Goal: Task Accomplishment & Management: Complete application form

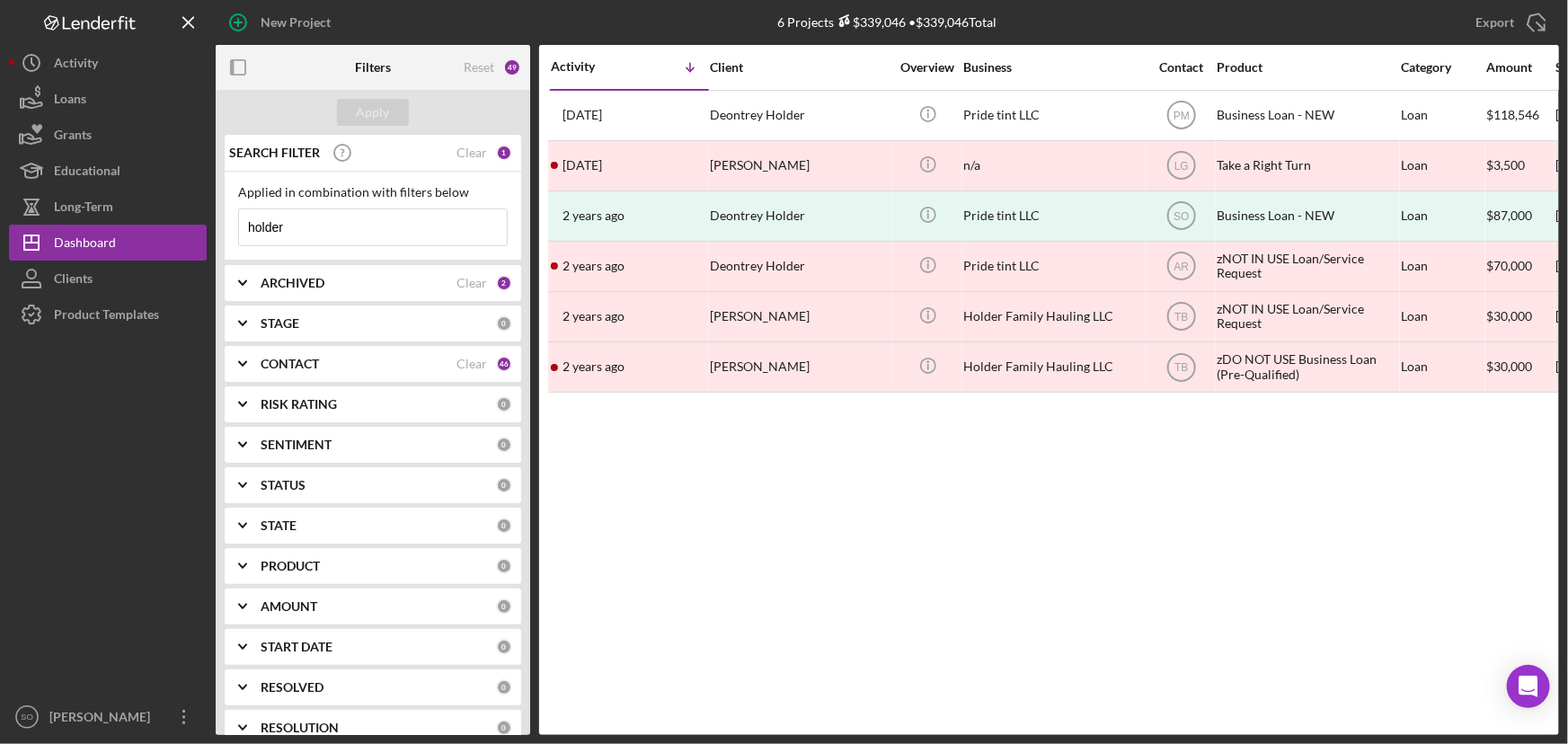
click at [330, 229] on input "holder" at bounding box center [373, 228] width 268 height 36
type input "h"
click at [747, 491] on div "Activity Icon/Table Sort Arrow Client Overview Business Contact Product Categor…" at bounding box center [1049, 390] width 1020 height 690
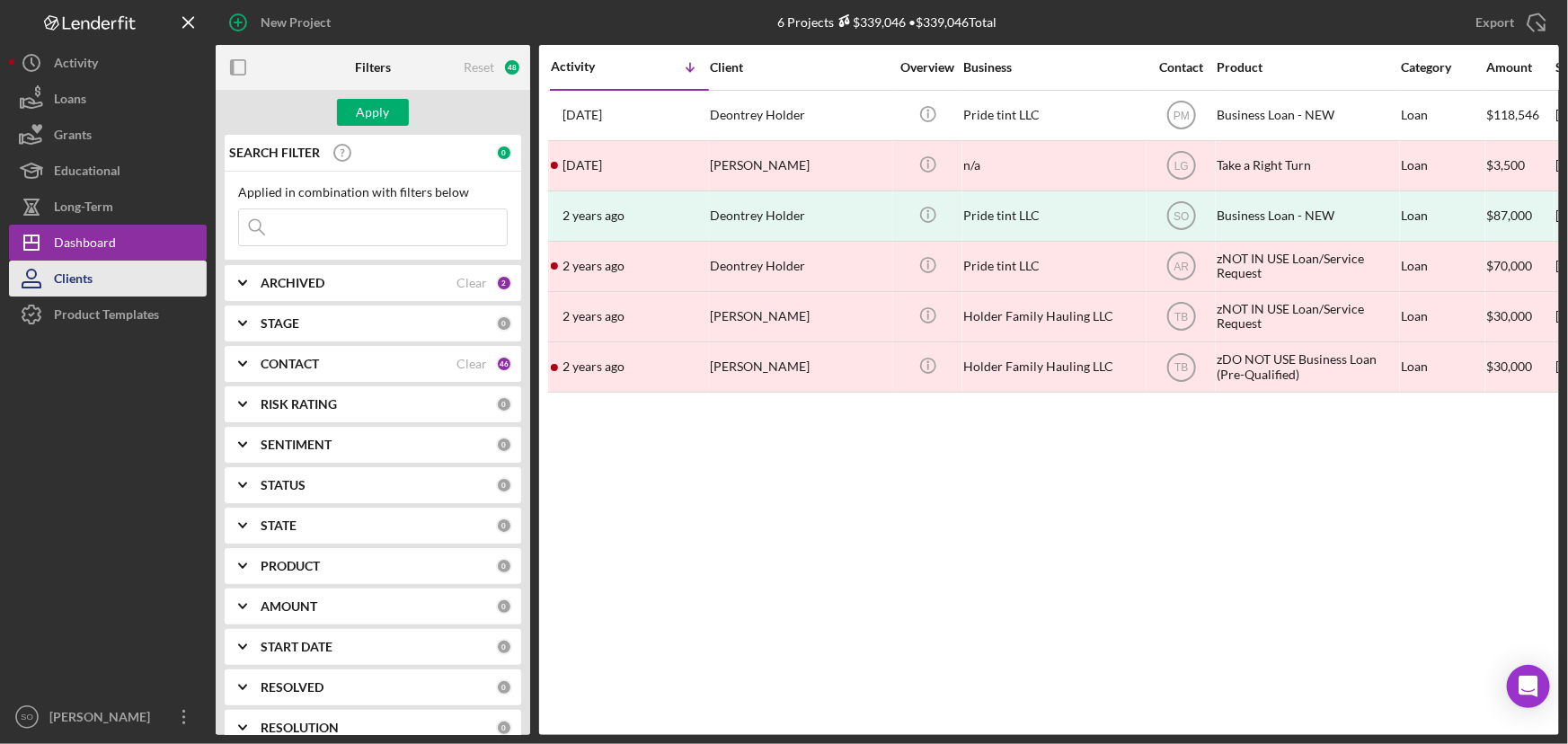
click at [102, 285] on button "Clients" at bounding box center [108, 279] width 198 height 36
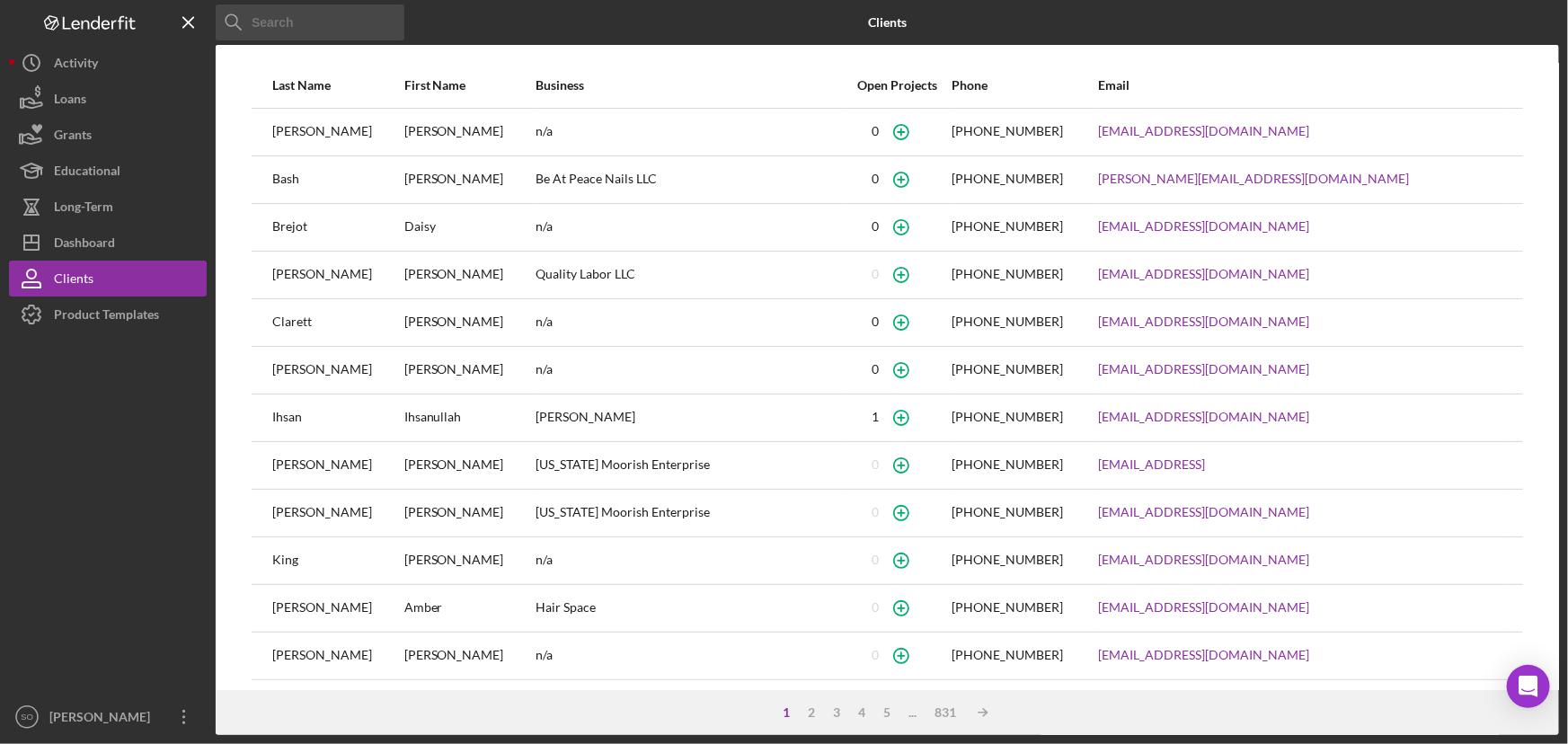
click at [321, 31] on input at bounding box center [310, 22] width 189 height 36
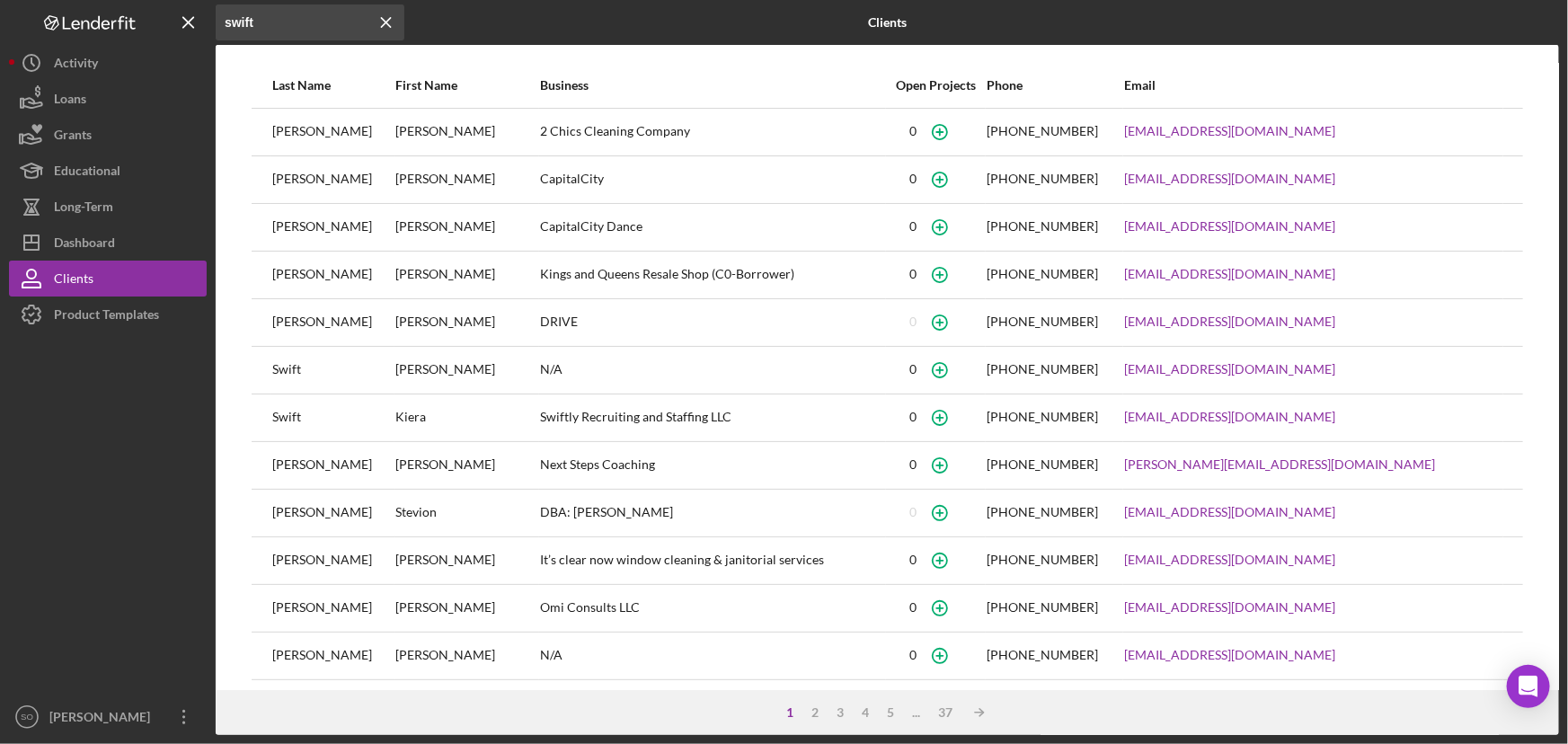
type input "swift"
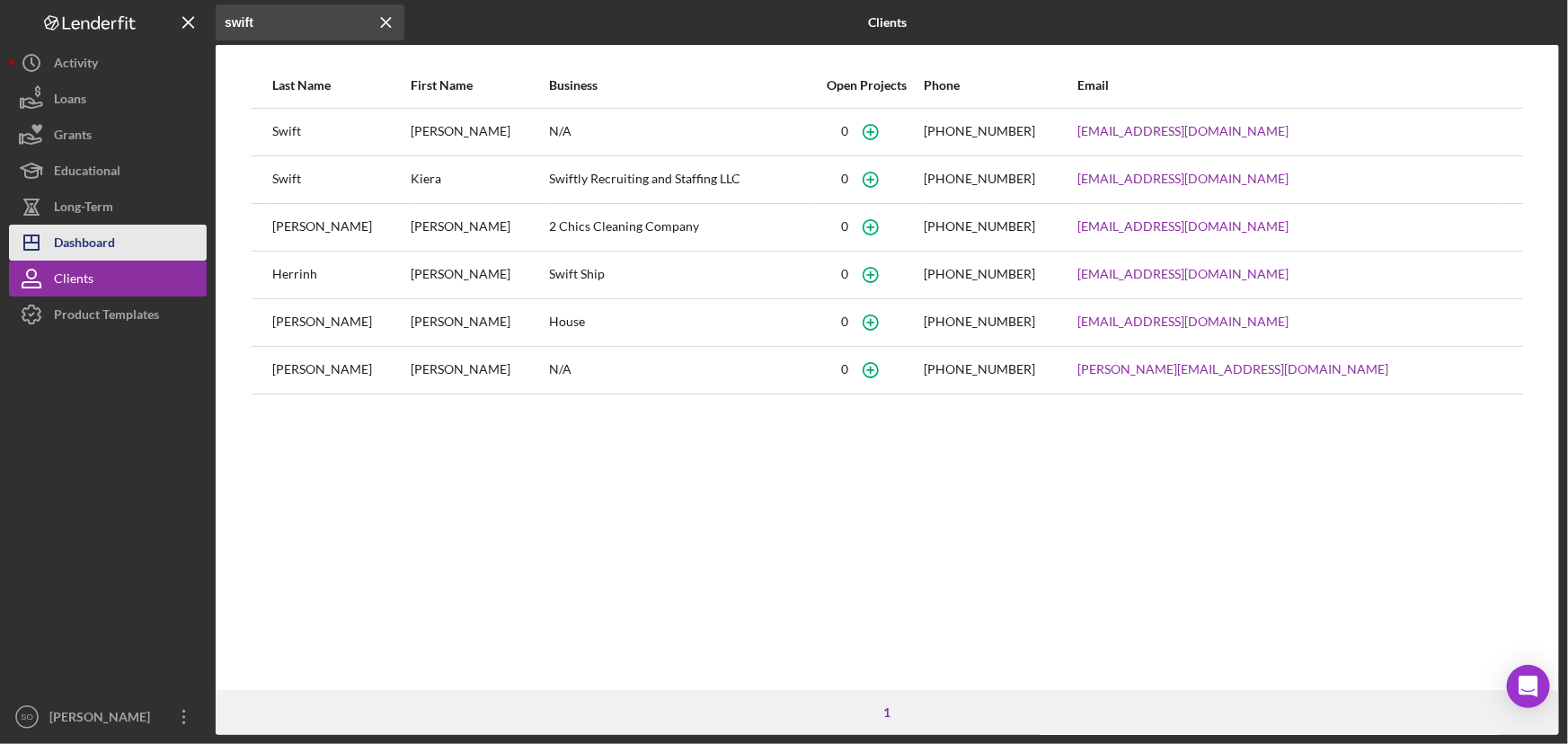
click at [86, 247] on div "Dashboard" at bounding box center [85, 245] width 61 height 40
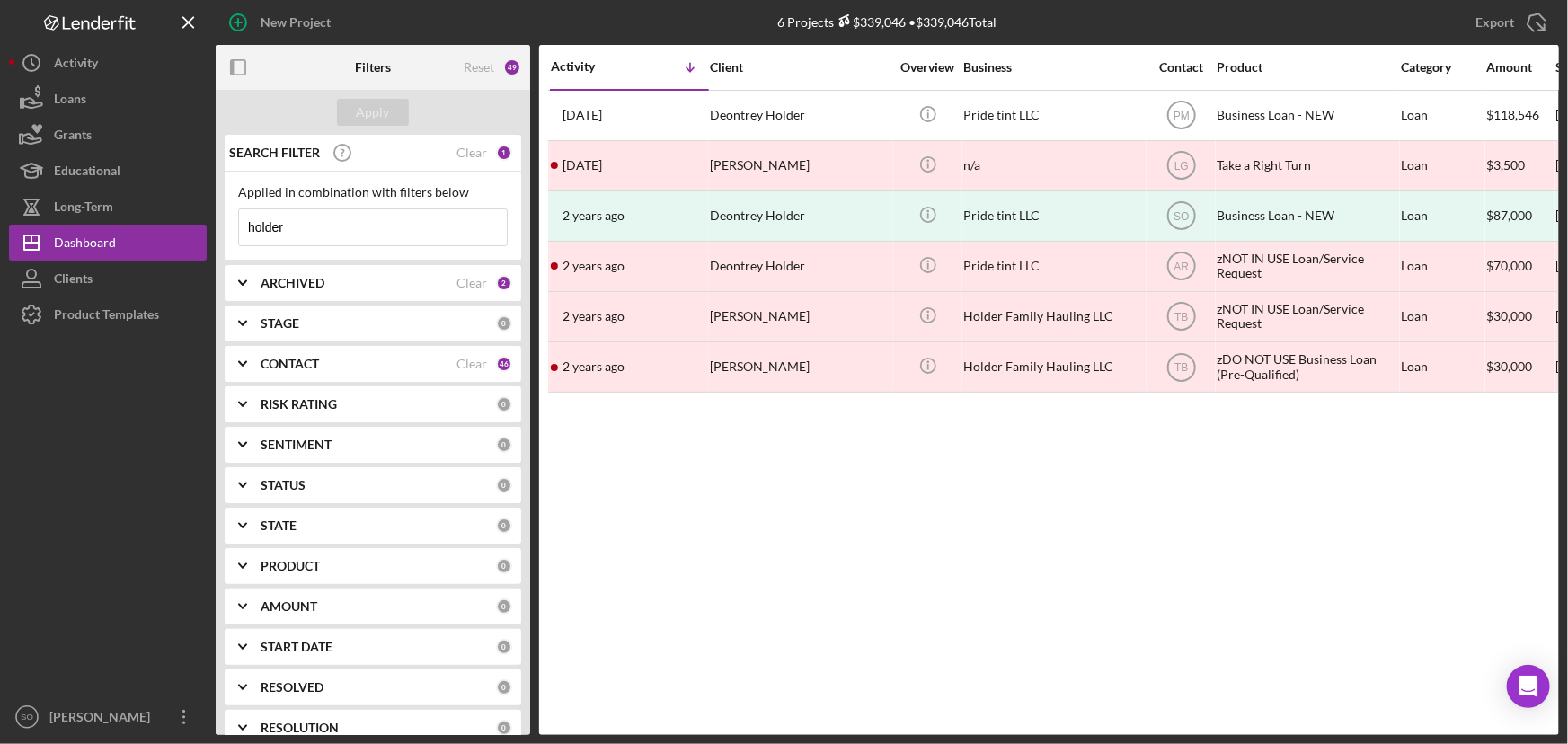
click at [95, 279] on button "Clients" at bounding box center [108, 279] width 198 height 36
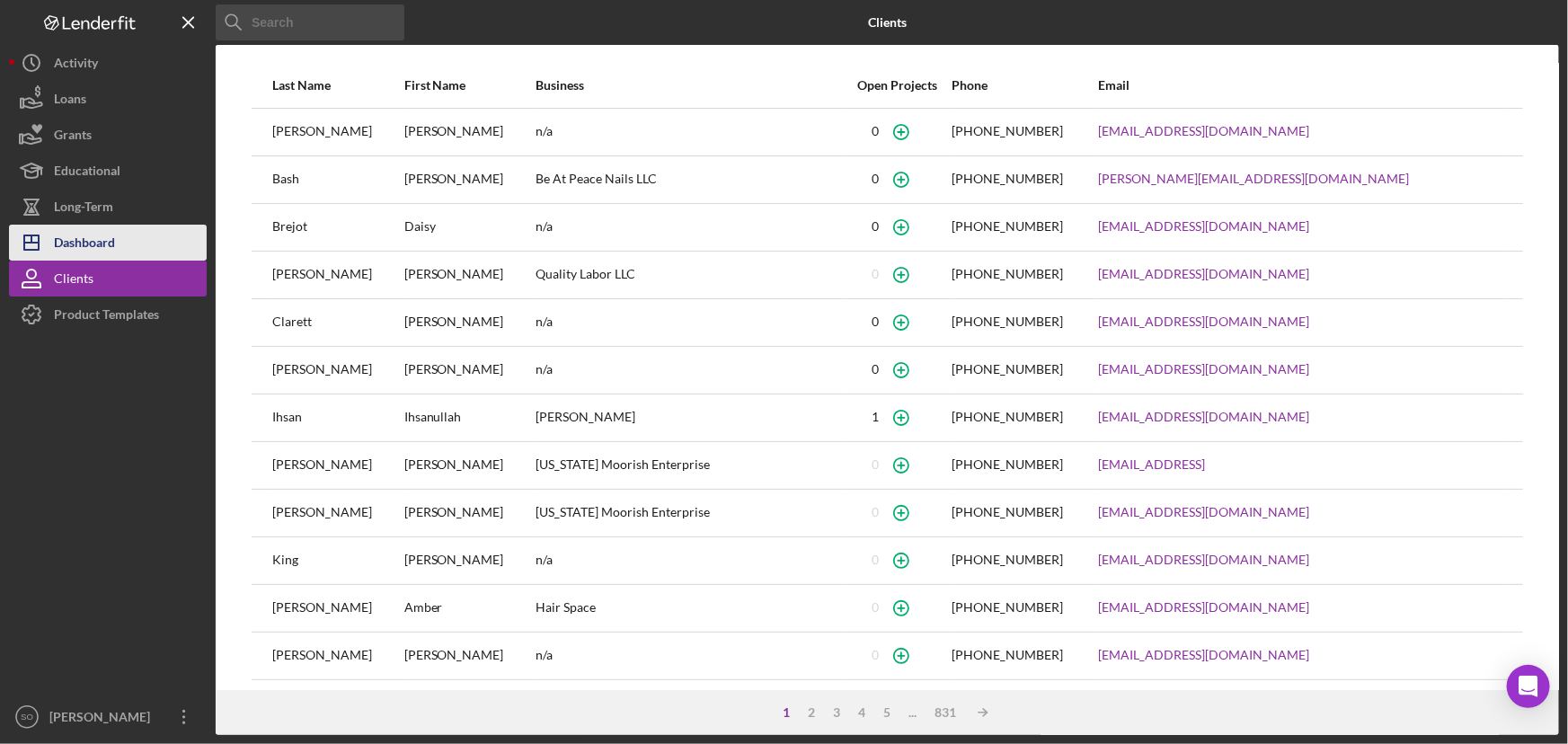
click at [107, 234] on div "Dashboard" at bounding box center [85, 245] width 61 height 40
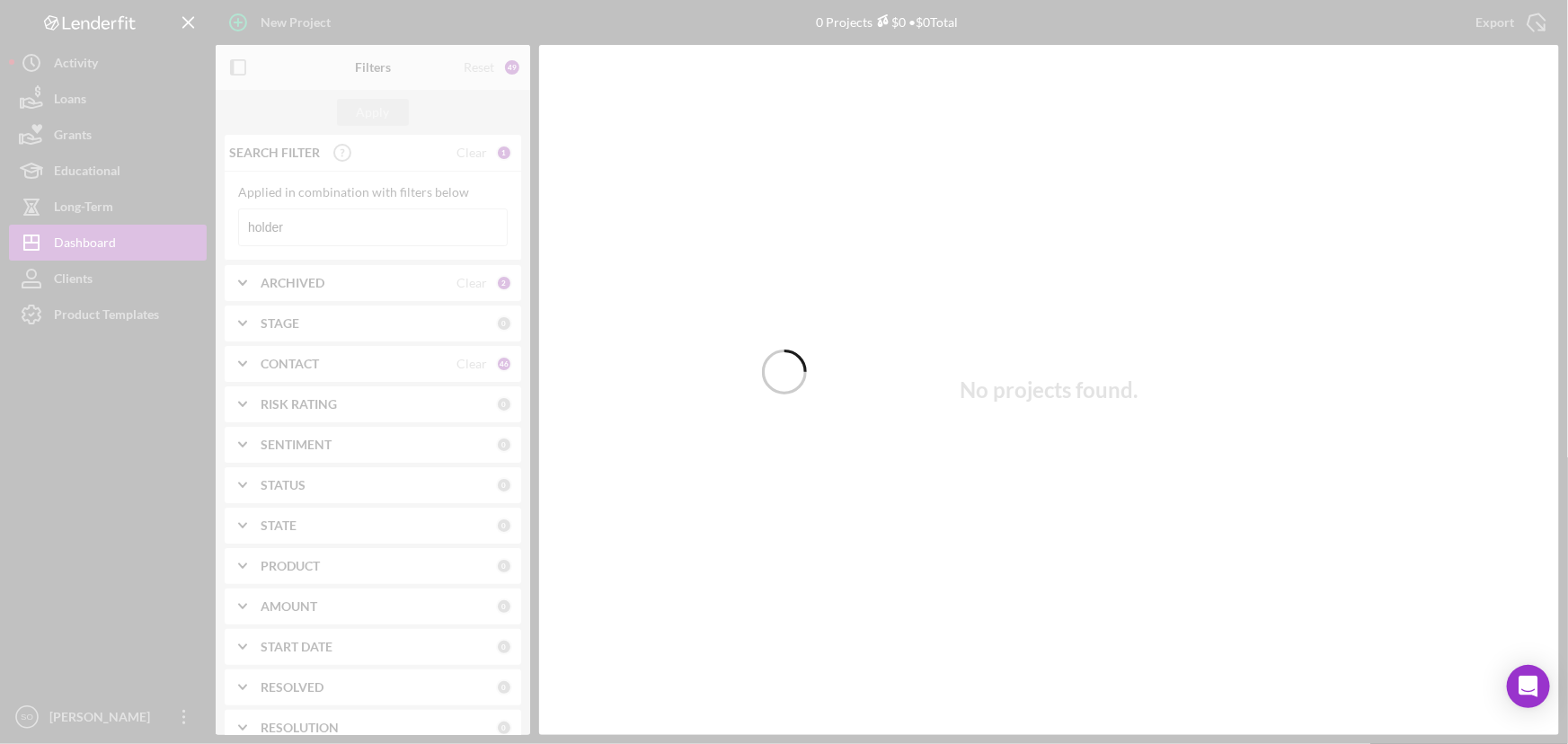
click at [863, 247] on div at bounding box center [784, 372] width 1568 height 744
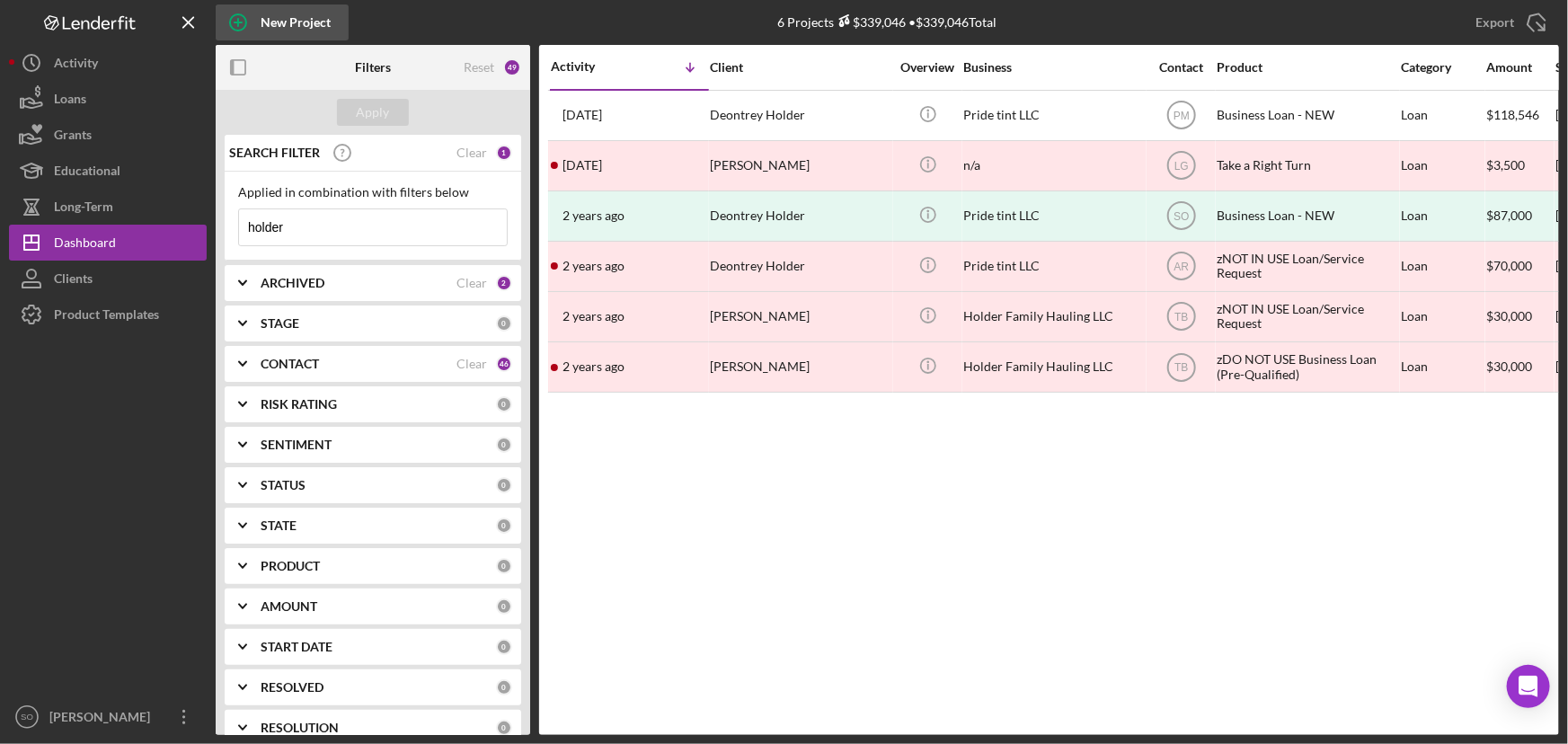
click at [246, 24] on circle "button" at bounding box center [238, 22] width 16 height 16
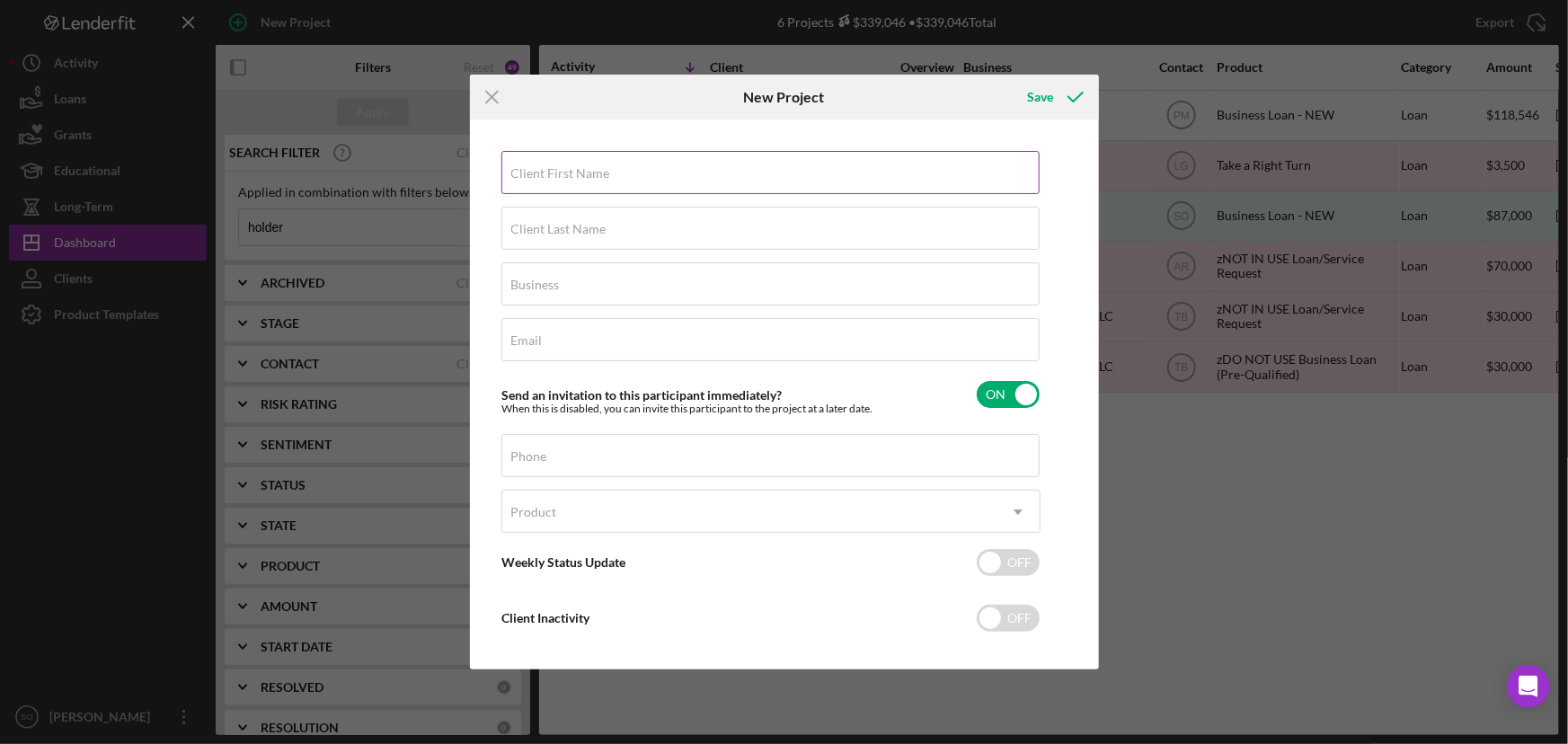
click at [627, 184] on input "Client First Name" at bounding box center [770, 173] width 538 height 43
click at [534, 228] on label "Client Last Name" at bounding box center [559, 229] width 95 height 14
click at [534, 228] on input "Client Last Name" at bounding box center [770, 229] width 538 height 43
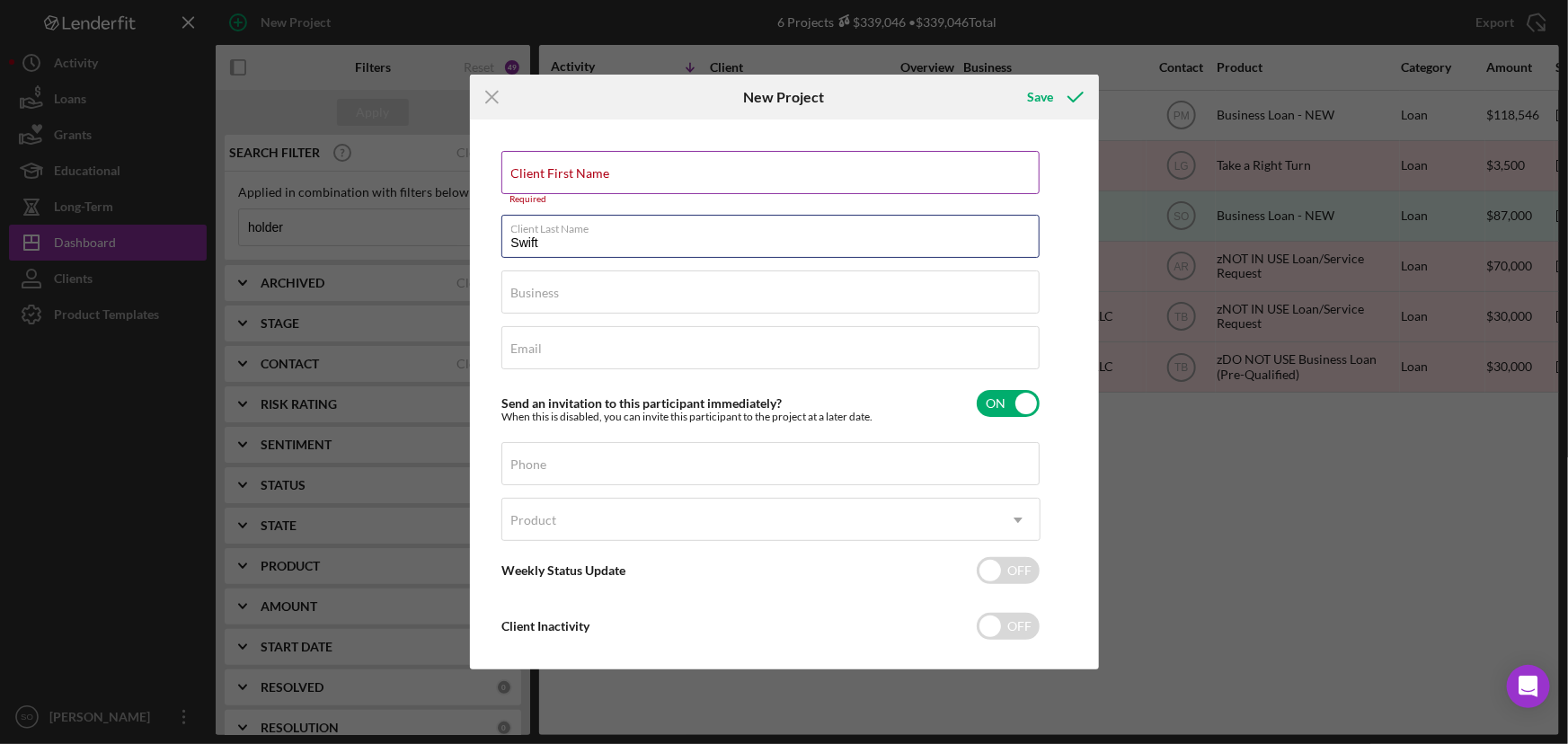
type input "Swift"
click at [530, 165] on div "Client First Name Required" at bounding box center [770, 178] width 539 height 54
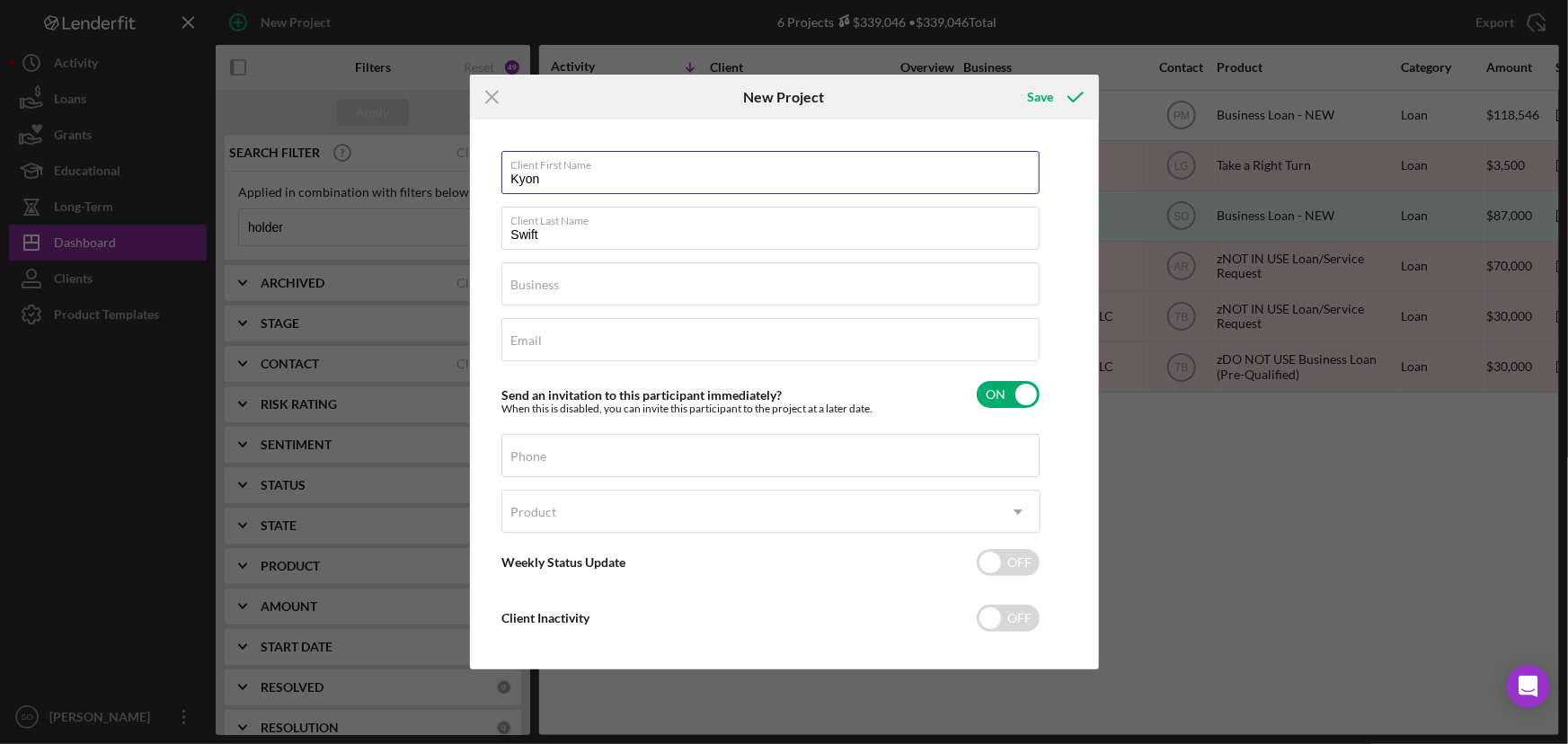
type input "Kyon"
click at [562, 338] on div "Email Required" at bounding box center [770, 341] width 539 height 45
paste input "[EMAIL_ADDRESS][DOMAIN_NAME]"
type input "[EMAIL_ADDRESS][DOMAIN_NAME]"
click at [538, 278] on label "Business" at bounding box center [535, 285] width 49 height 14
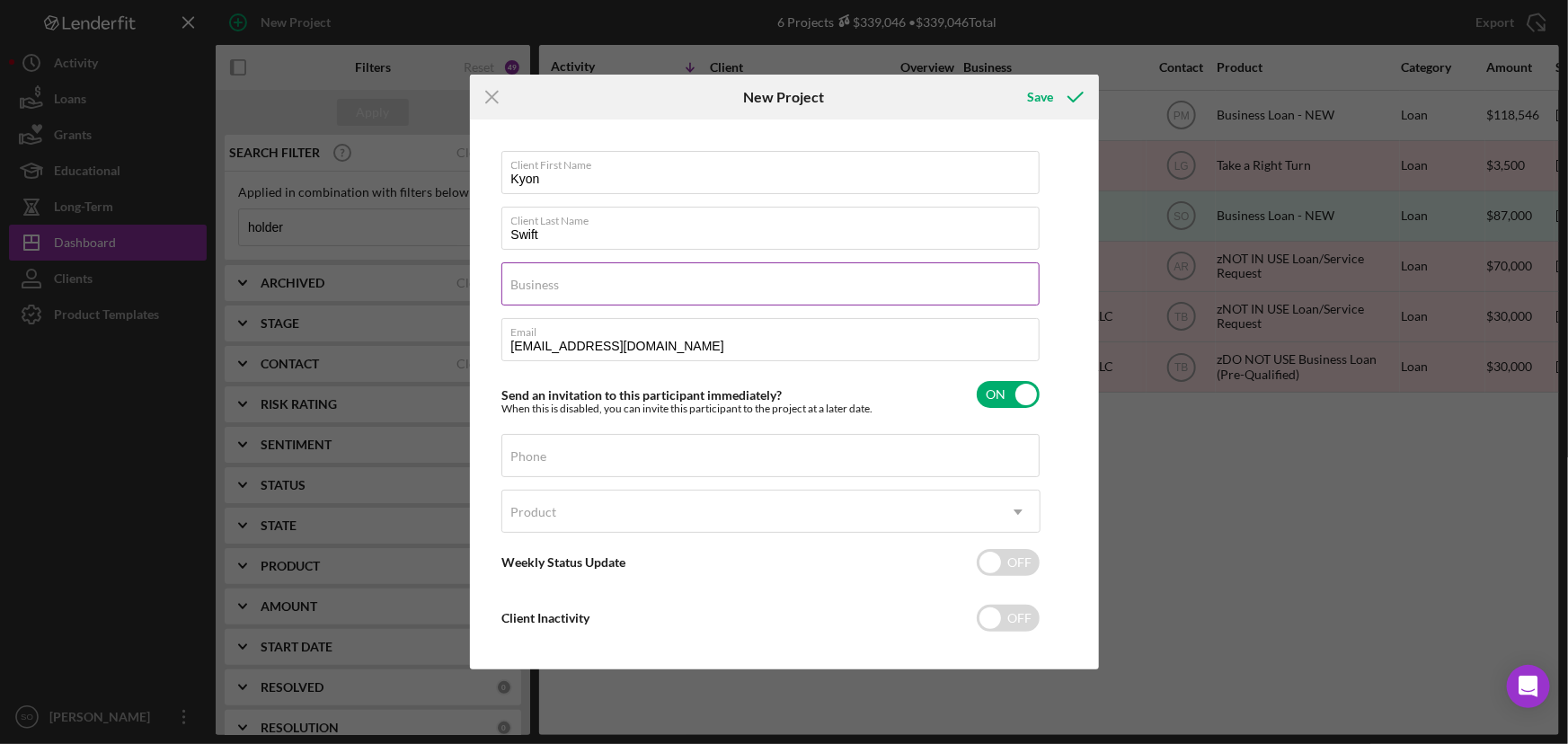
click at [538, 277] on input "Business" at bounding box center [770, 284] width 538 height 43
paste input "yxl kennels"
type input "yxl kennels"
click at [551, 457] on input "Phone" at bounding box center [770, 455] width 538 height 43
paste input "[PHONE_NUMBER]"
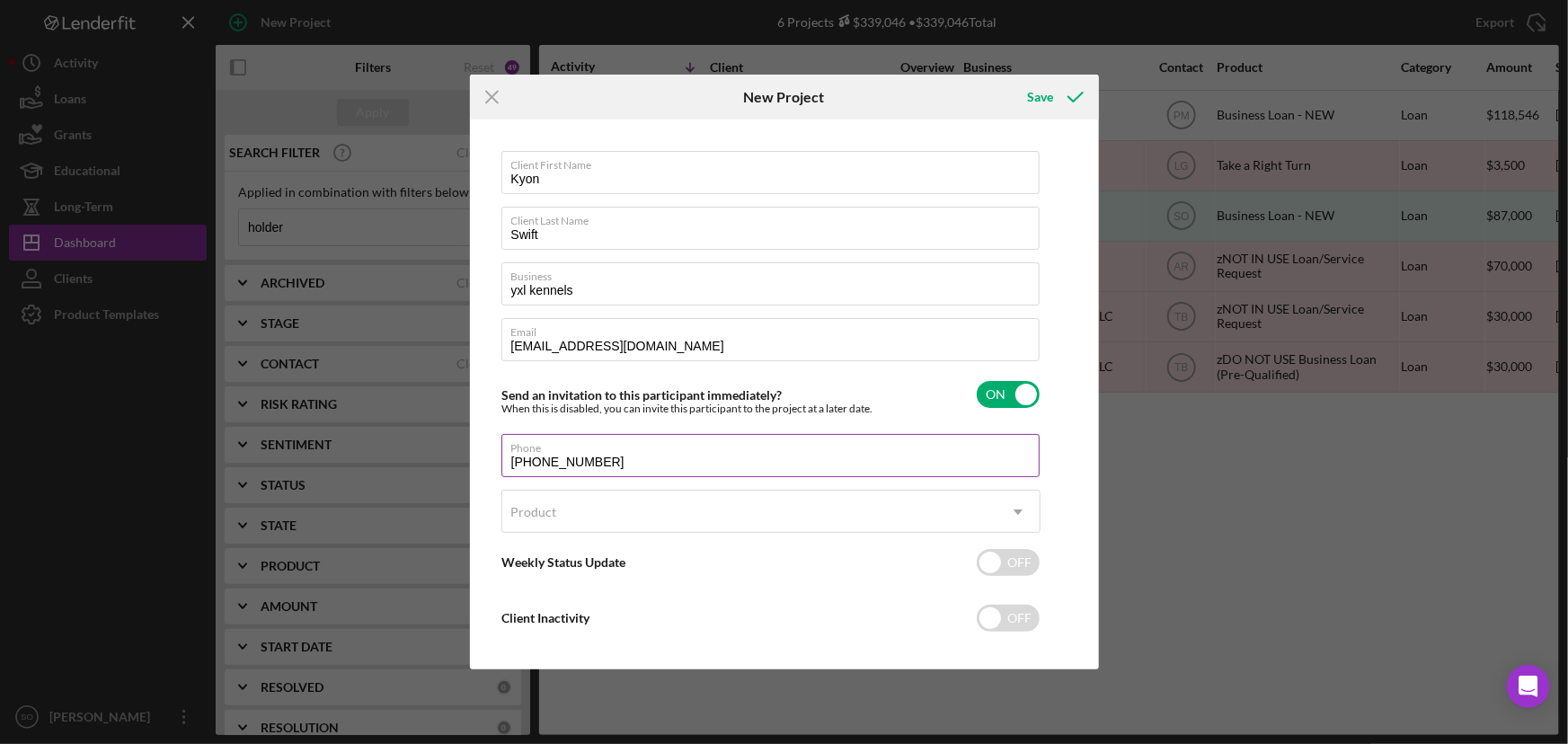
scroll to position [15, 0]
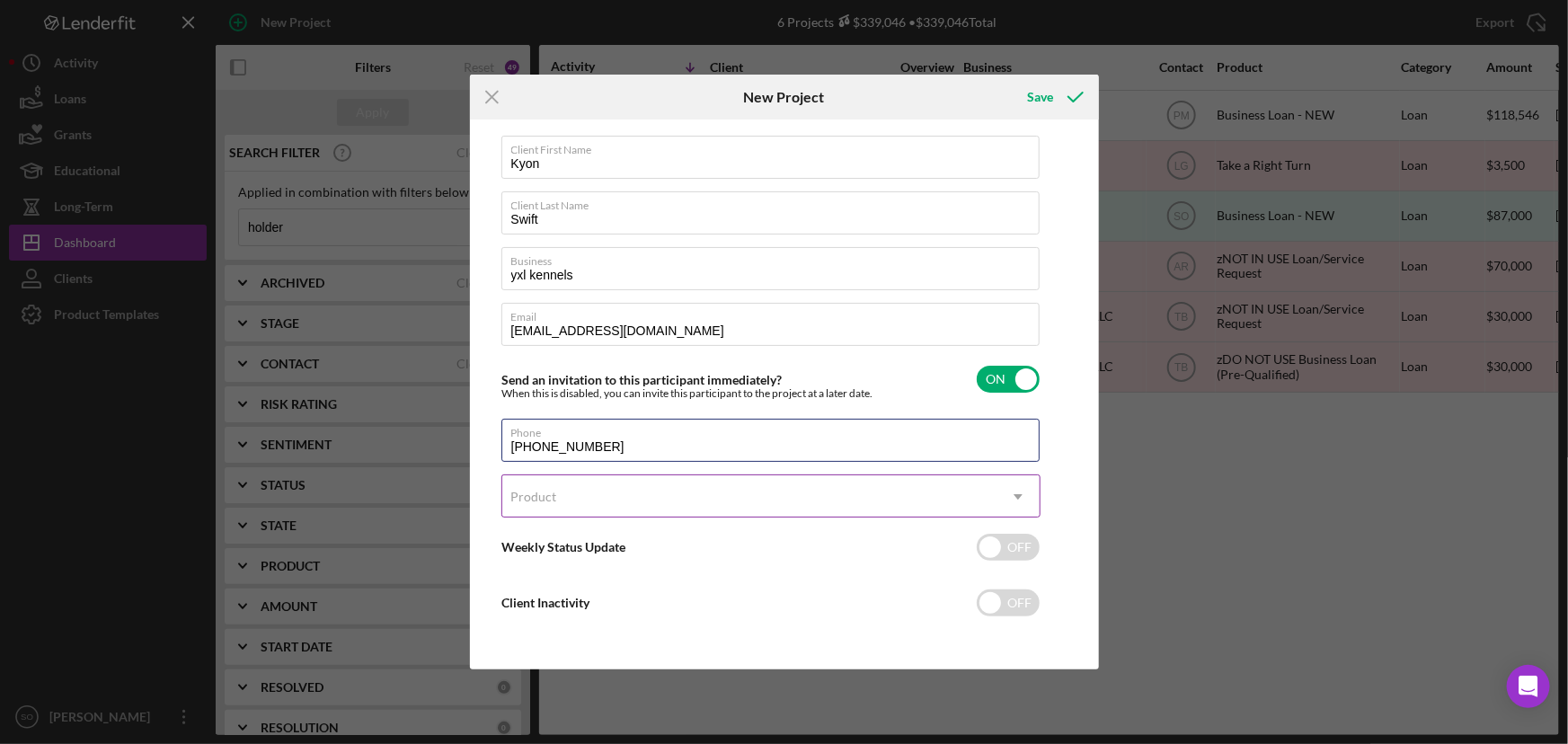
type input "[PHONE_NUMBER]"
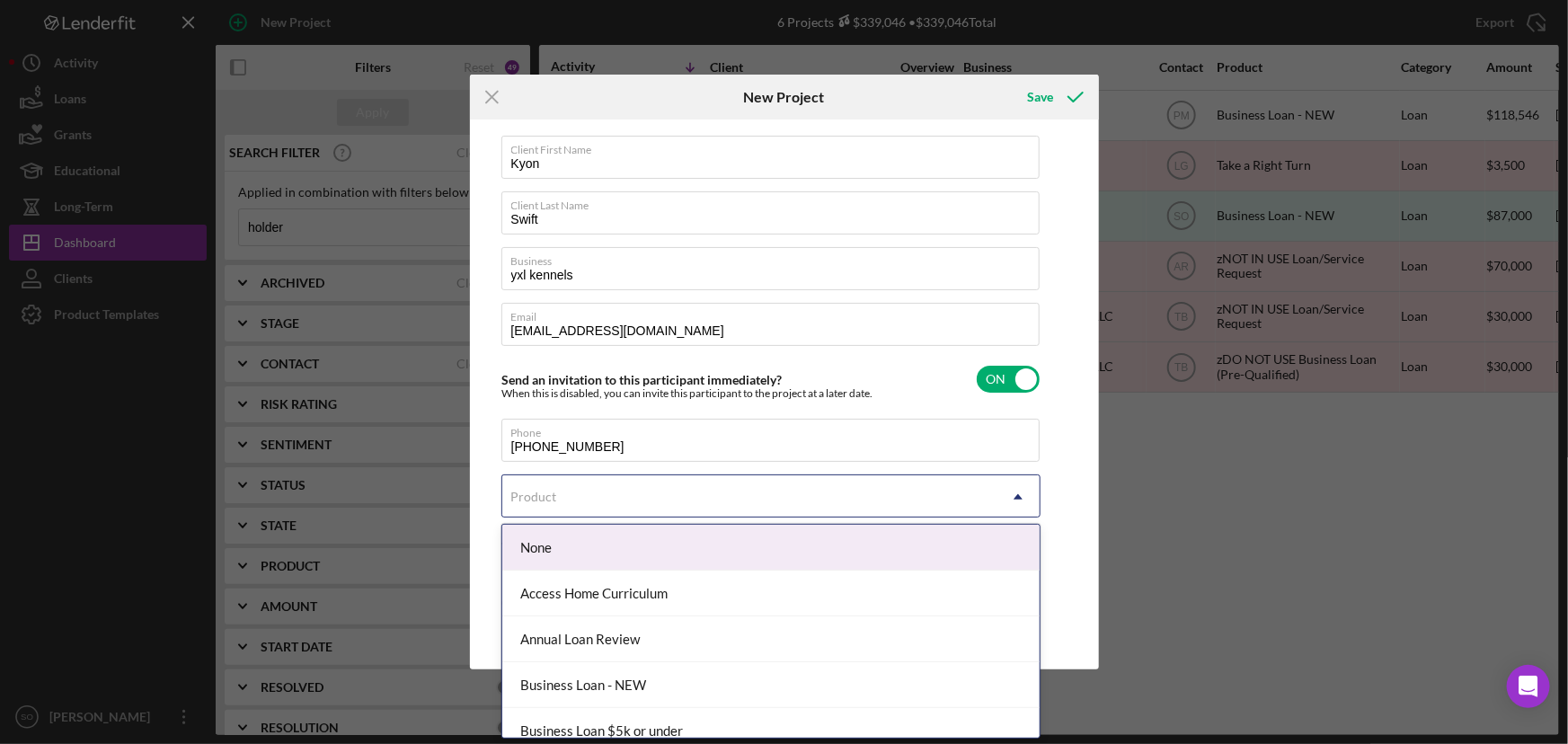
click at [580, 487] on div "Product" at bounding box center [748, 497] width 494 height 41
click at [575, 498] on div "Product" at bounding box center [748, 497] width 494 height 41
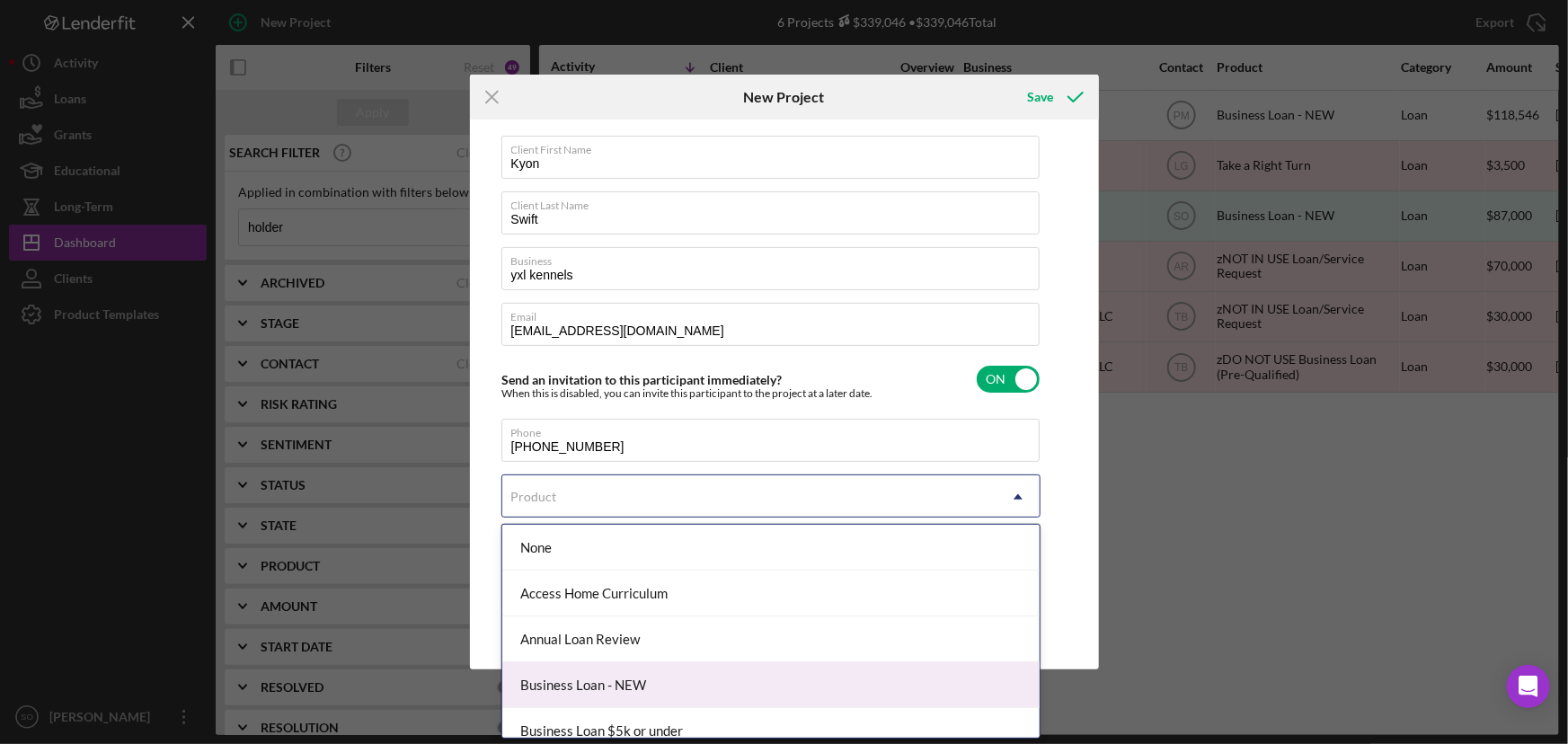
scroll to position [163, 0]
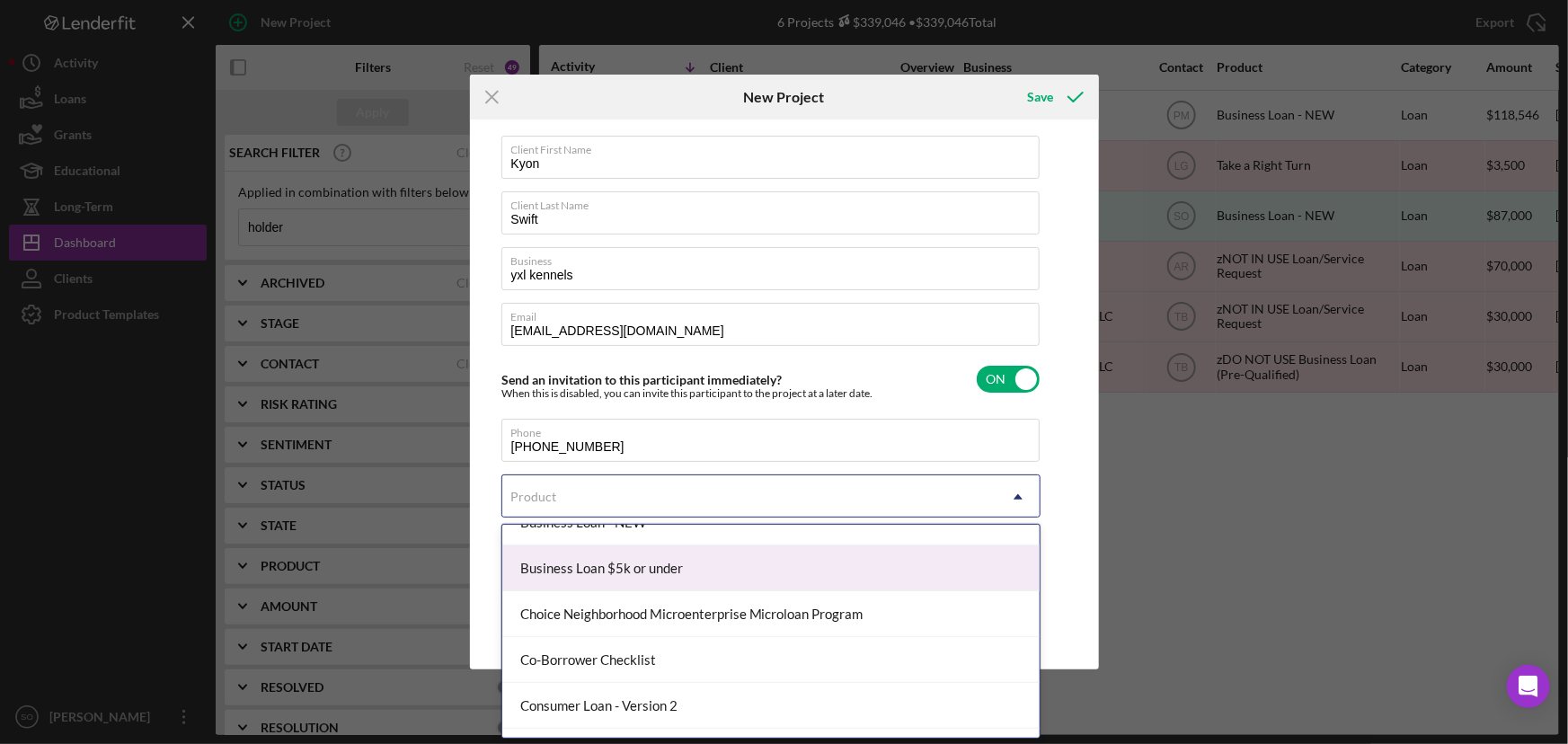
click at [624, 562] on div "Business Loan $5k or under" at bounding box center [770, 568] width 537 height 46
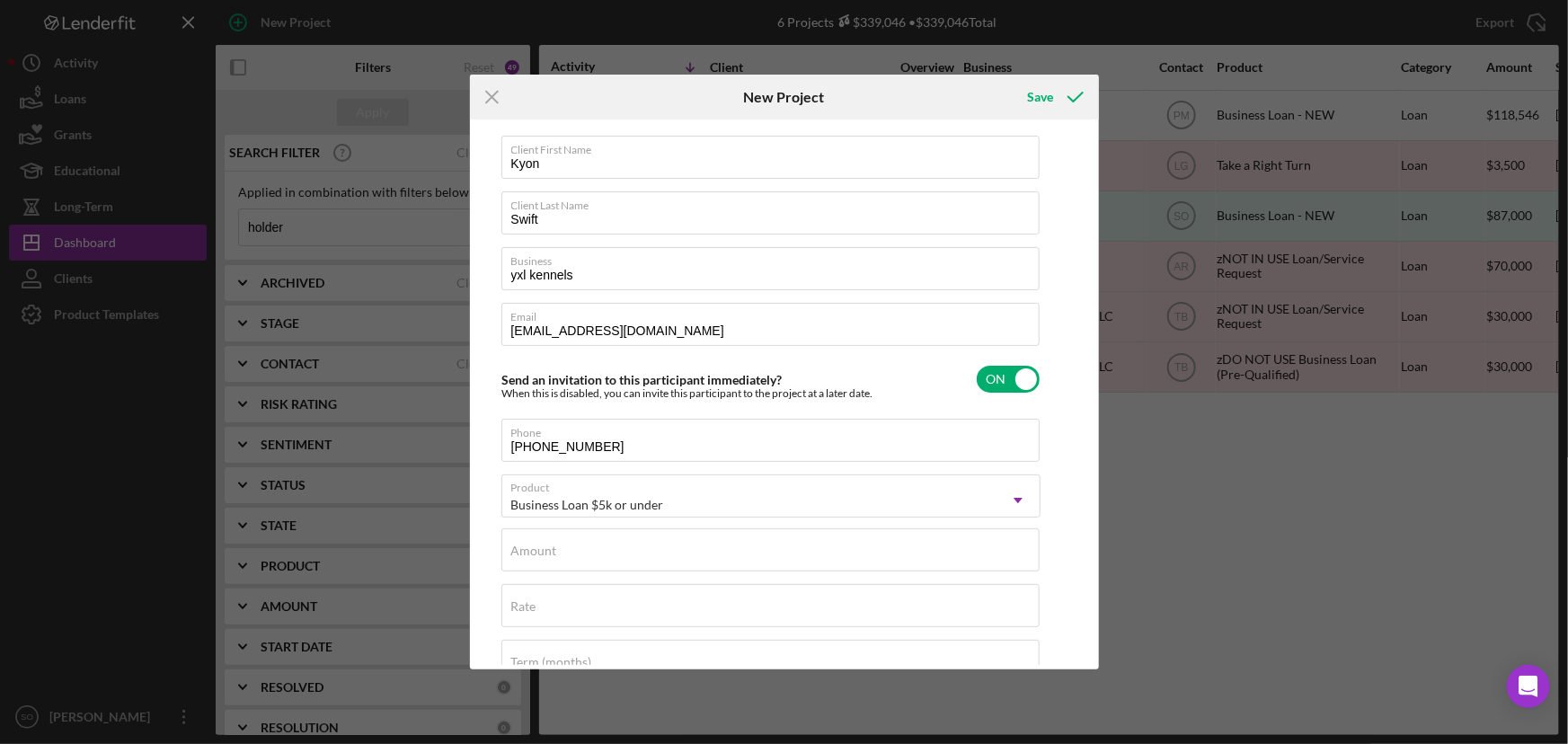
checkbox input "true"
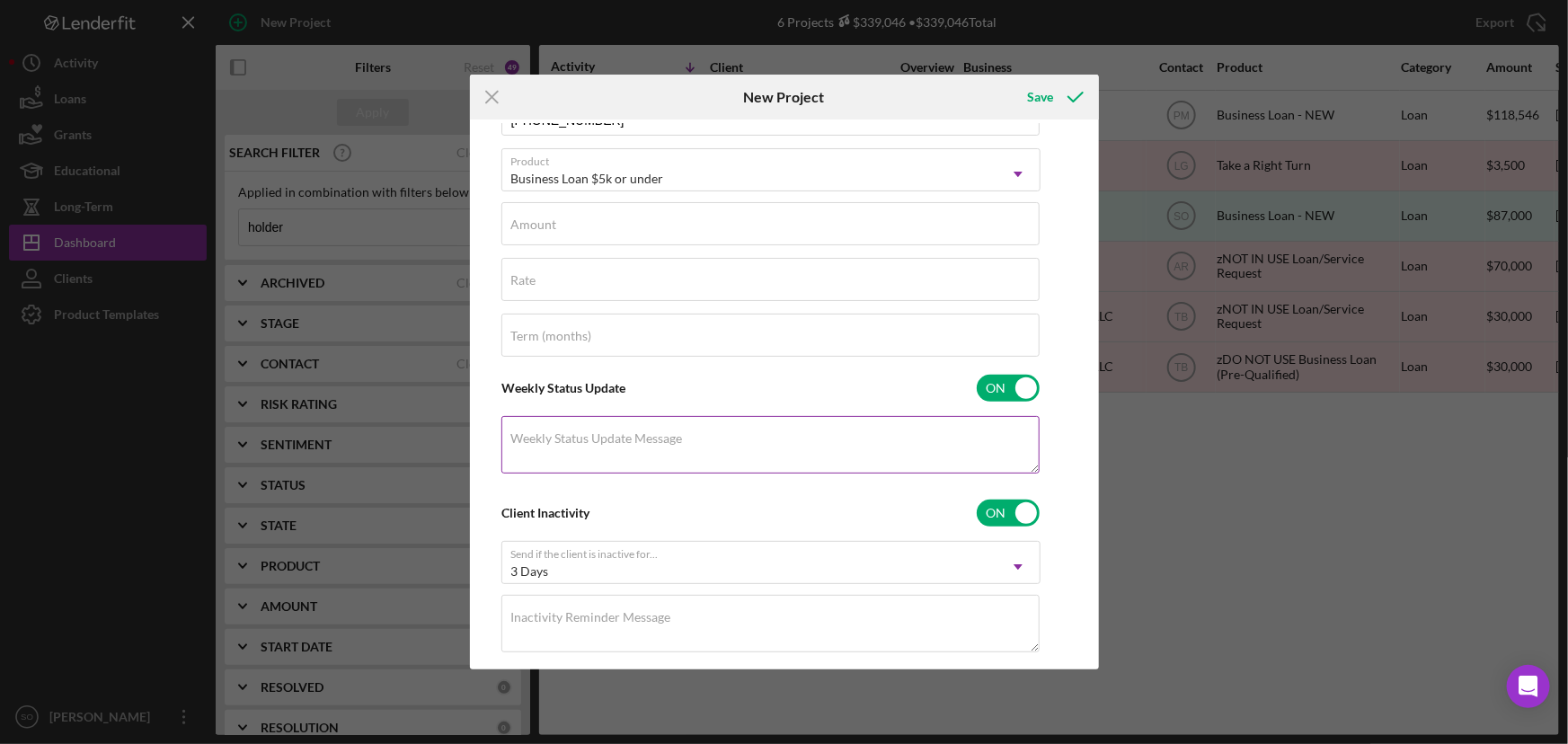
scroll to position [97, 0]
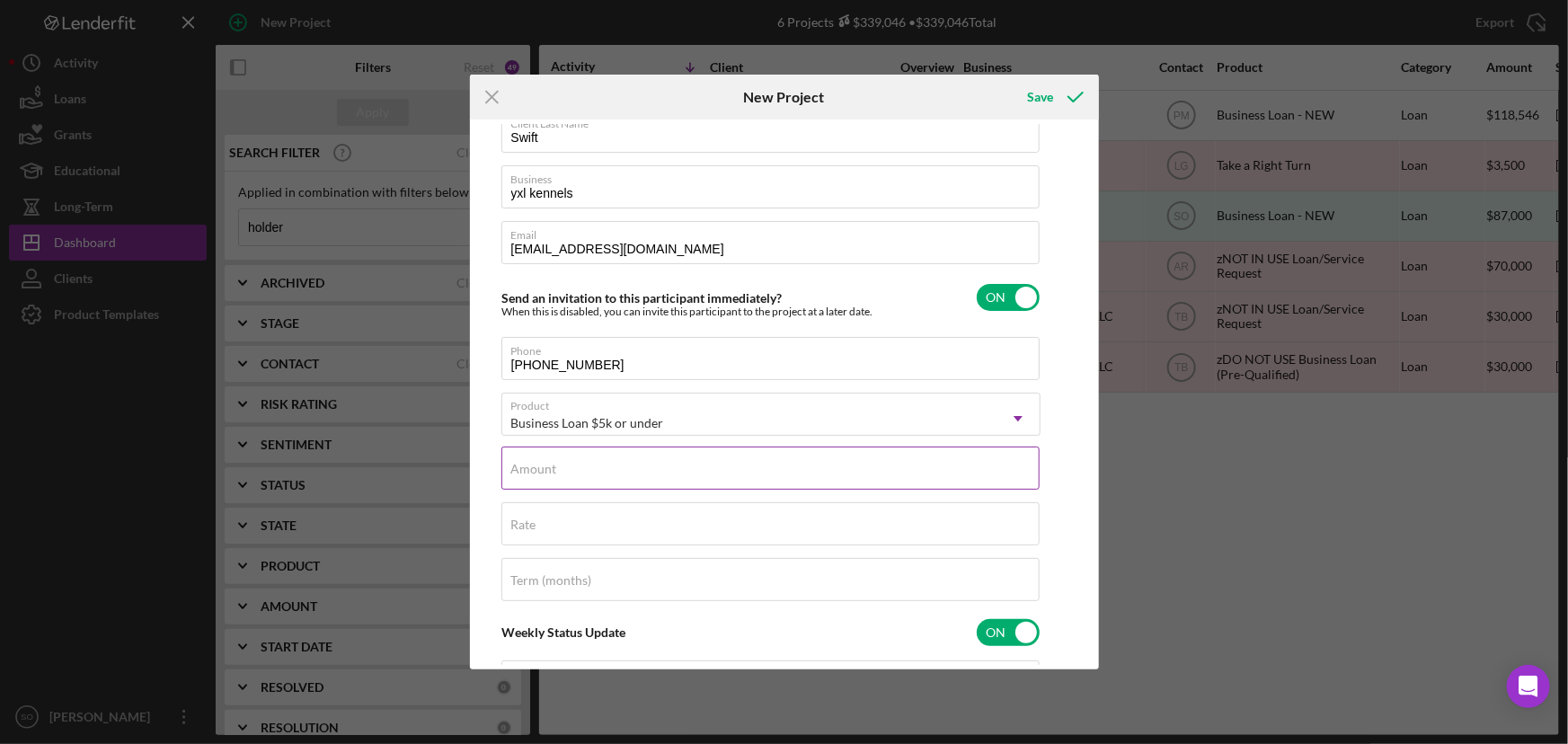
click at [533, 462] on label "Amount" at bounding box center [533, 469] width 46 height 14
click at [533, 462] on input "Amount" at bounding box center [770, 468] width 538 height 43
type input "$5,000"
click at [542, 521] on div "Rate" at bounding box center [770, 524] width 539 height 45
type input "6%"
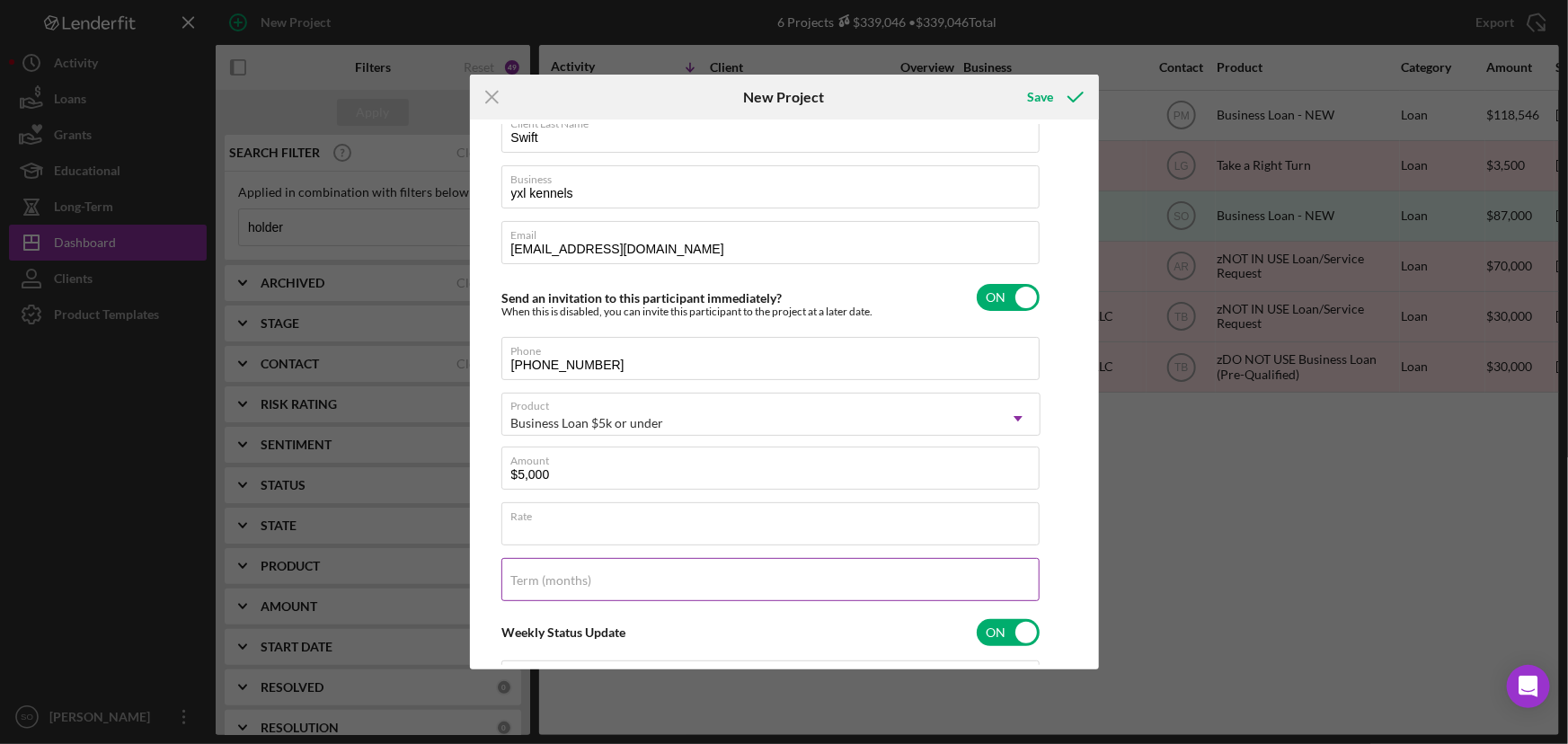
click at [546, 580] on label "Term (months)" at bounding box center [551, 580] width 81 height 14
click at [546, 580] on input "Term (months)" at bounding box center [770, 579] width 538 height 43
type input "60"
click at [566, 527] on input "Rate" at bounding box center [770, 524] width 538 height 43
click at [551, 527] on input "Rate" at bounding box center [770, 524] width 538 height 43
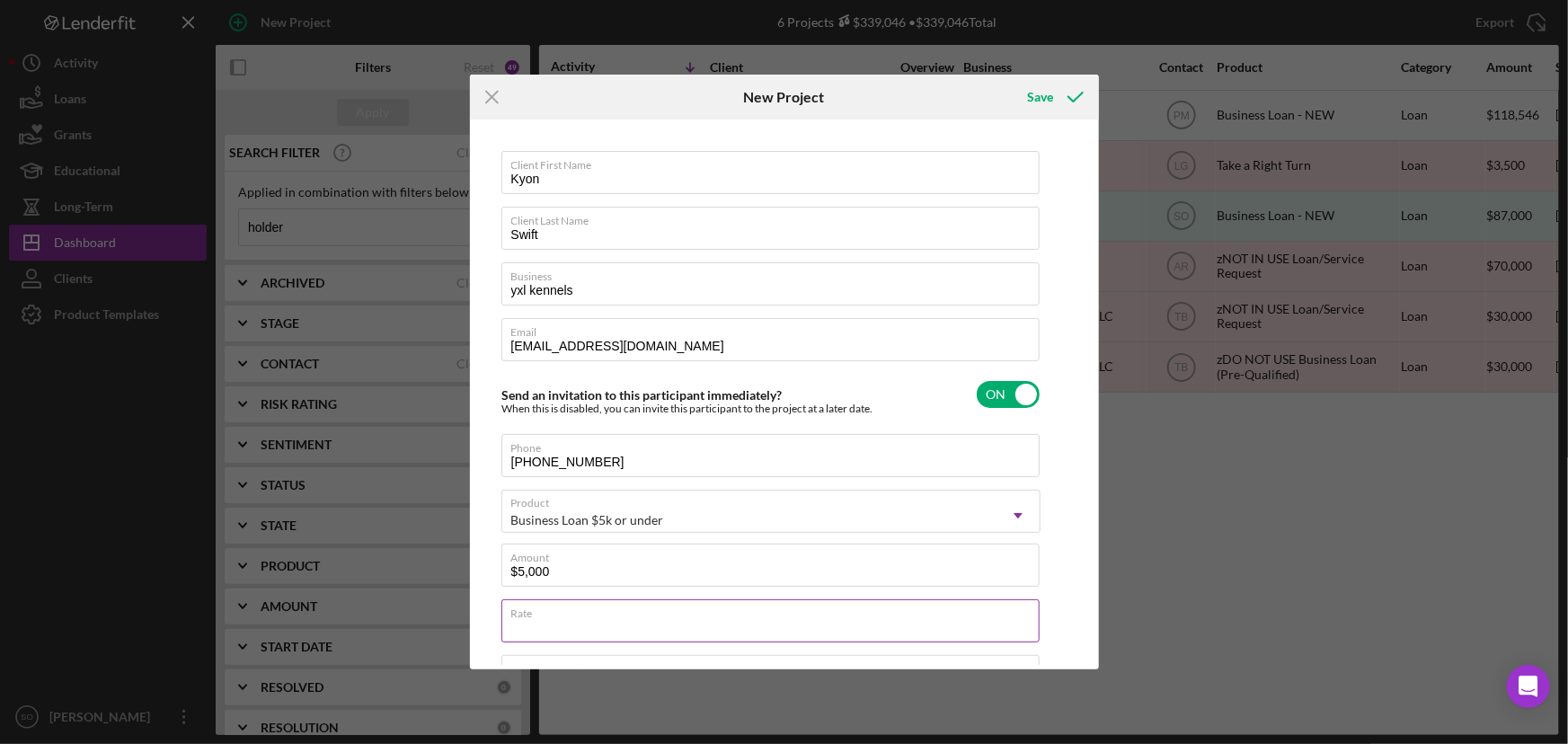
scroll to position [163, 0]
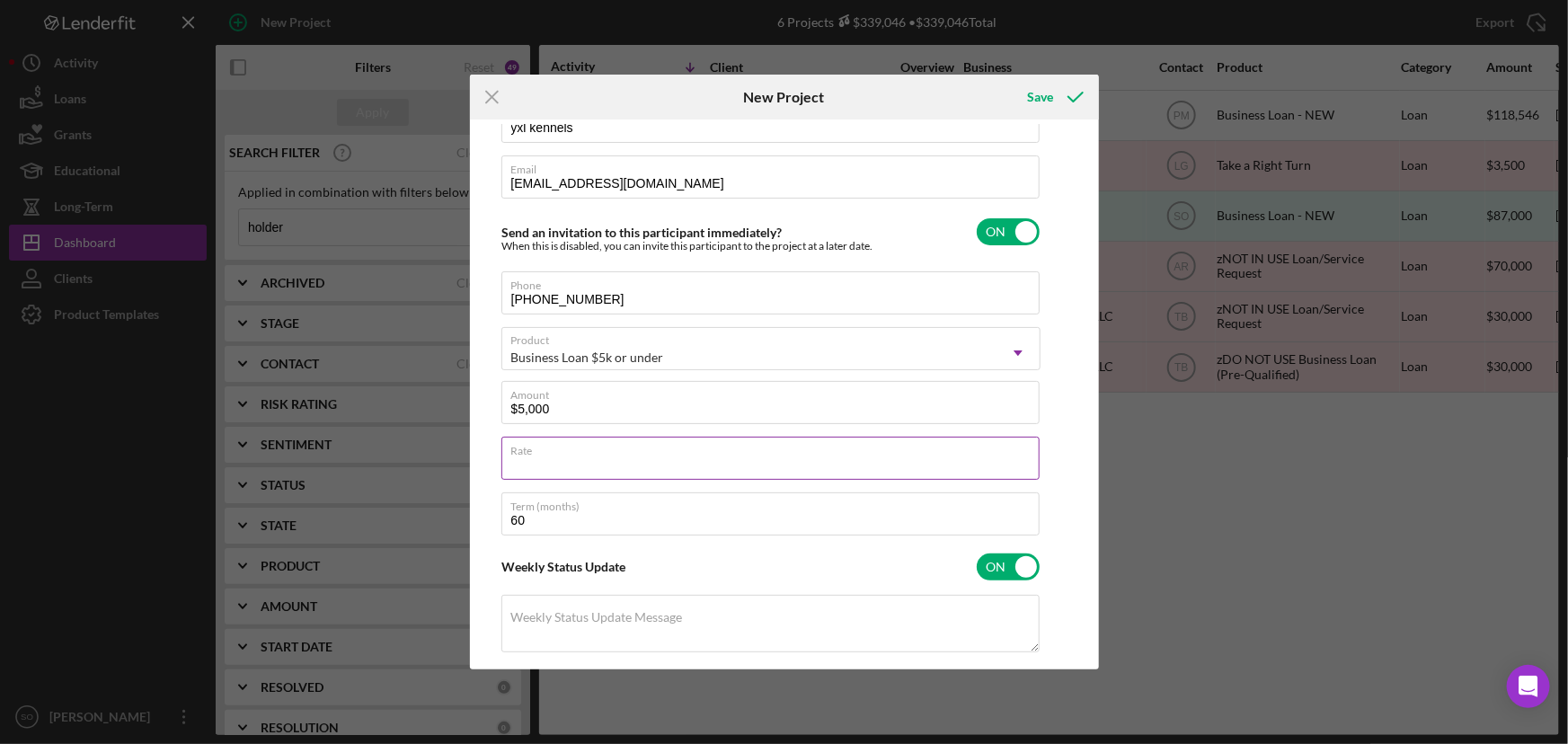
click at [576, 466] on input "Rate" at bounding box center [770, 458] width 538 height 43
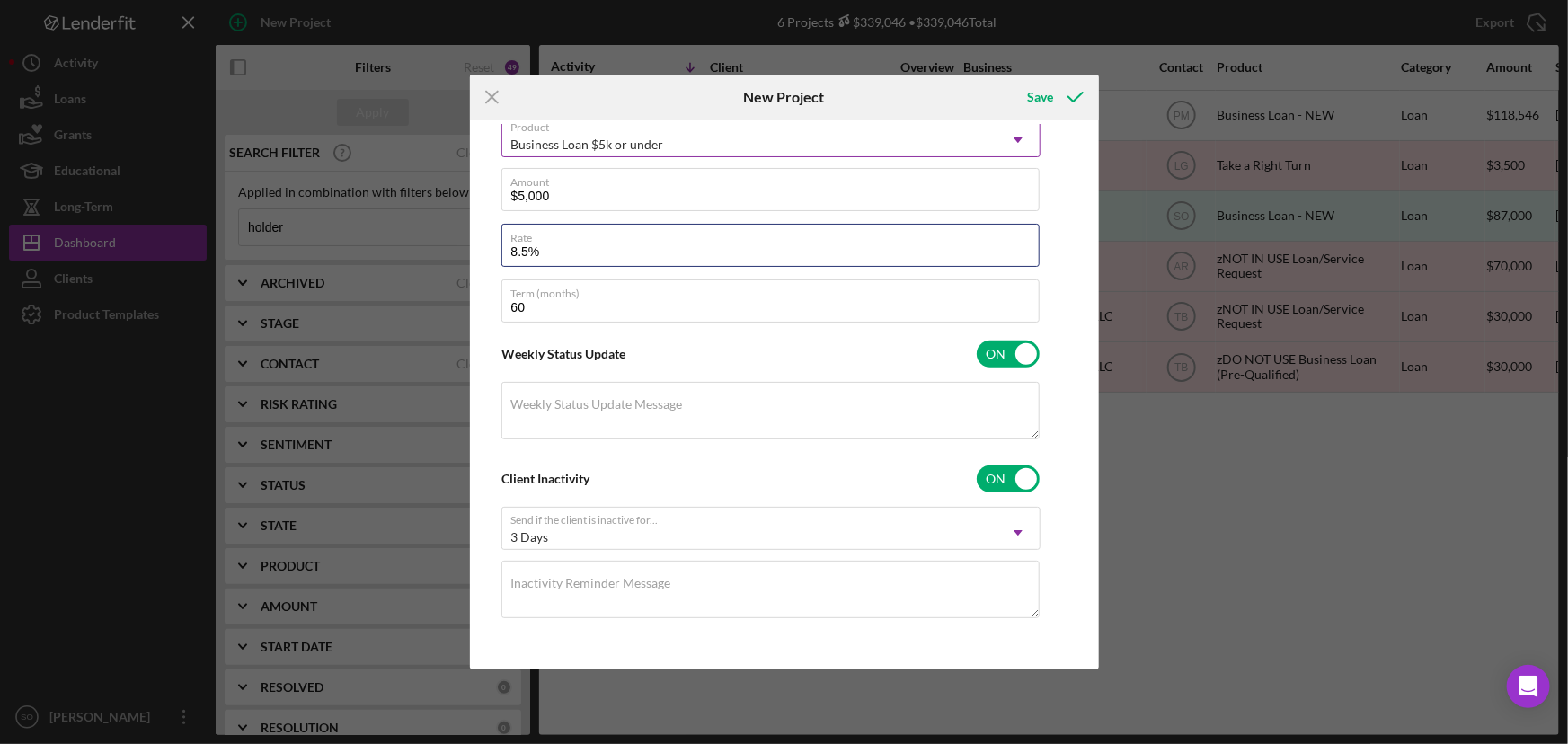
scroll to position [0, 0]
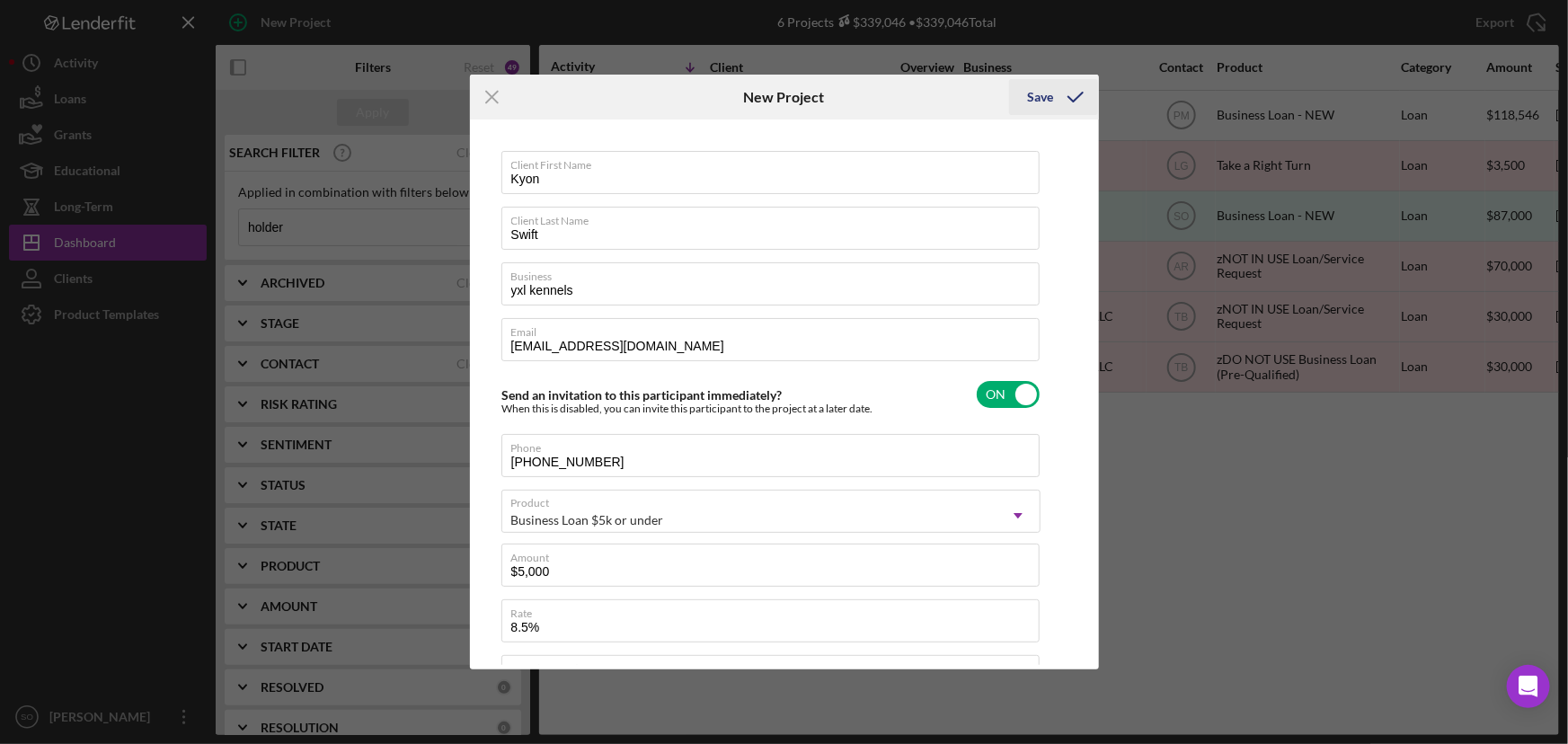
type input "8.500%"
click at [1062, 90] on icon "submit" at bounding box center [1076, 97] width 45 height 45
checkbox input "false"
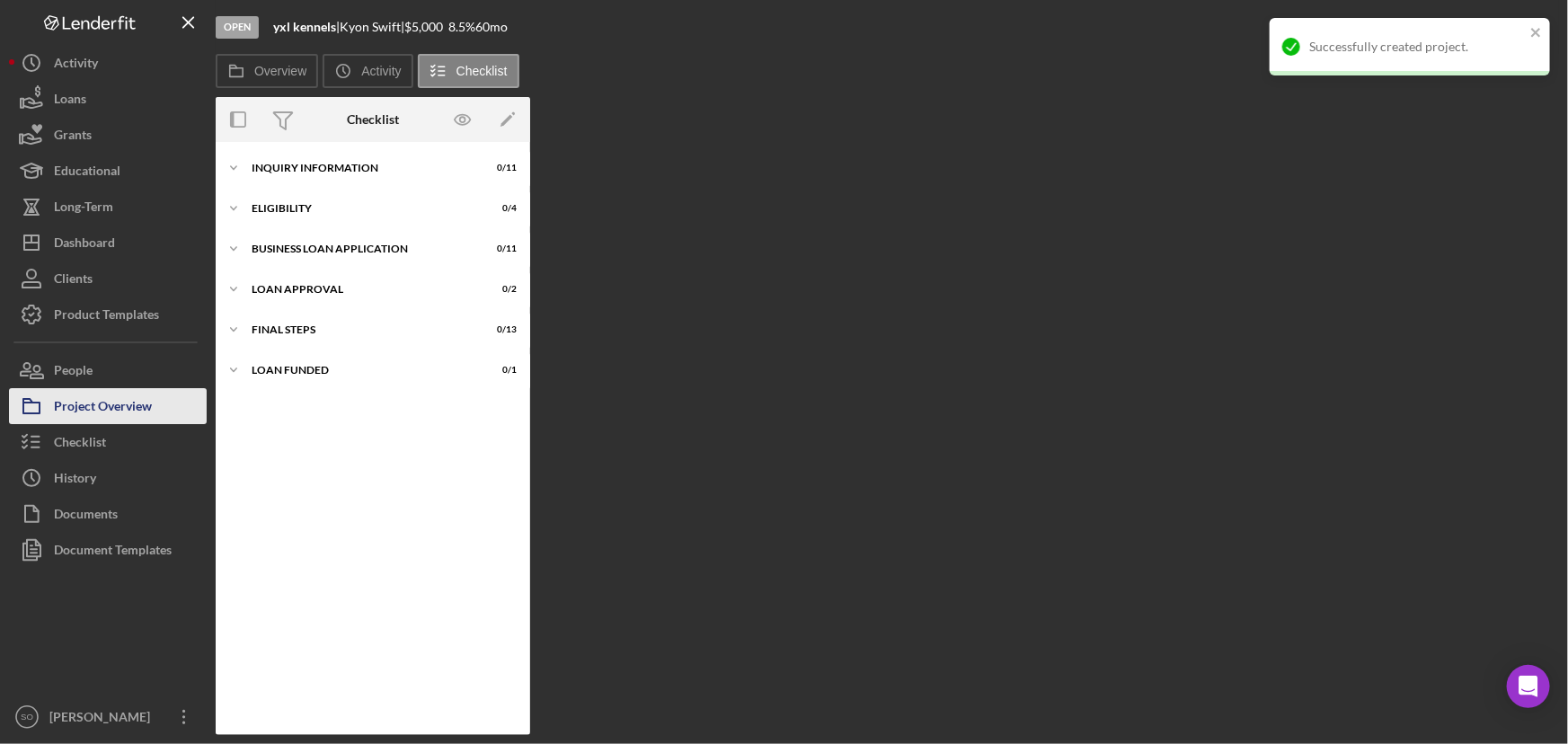
drag, startPoint x: 117, startPoint y: 412, endPoint x: 127, endPoint y: 409, distance: 10.4
click at [117, 412] on div "Project Overview" at bounding box center [103, 408] width 98 height 40
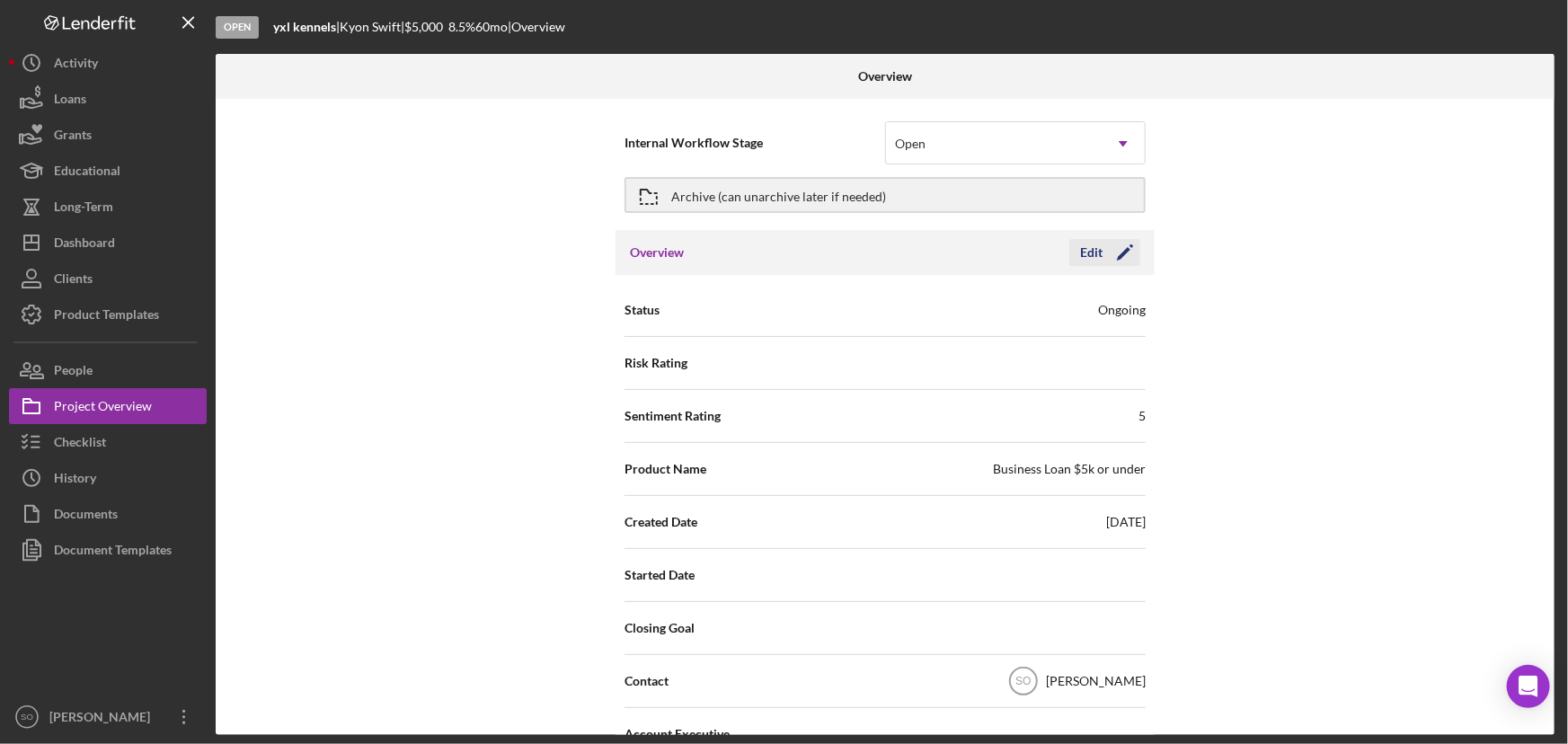
click at [1108, 255] on icon "Icon/Edit" at bounding box center [1125, 253] width 45 height 45
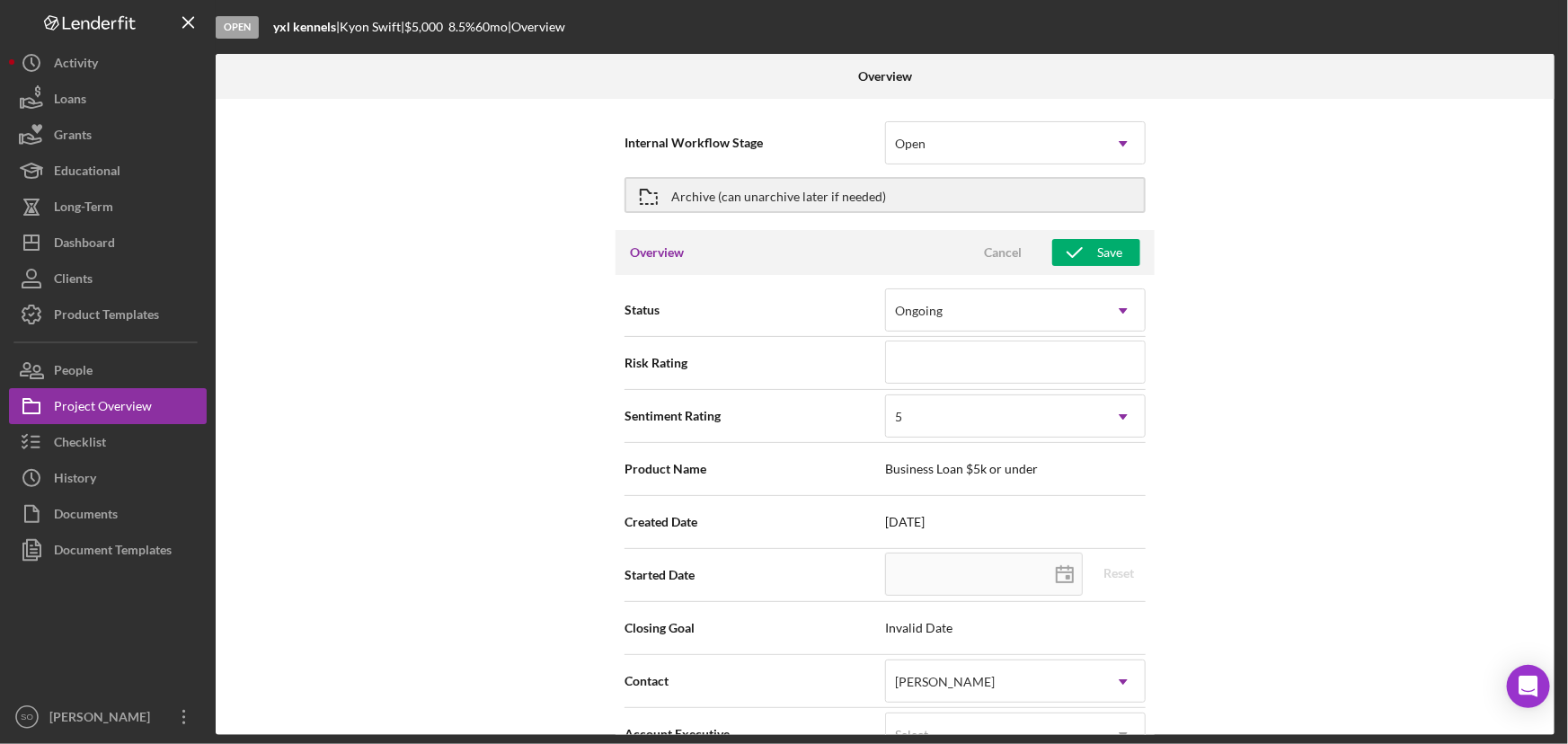
scroll to position [245, 0]
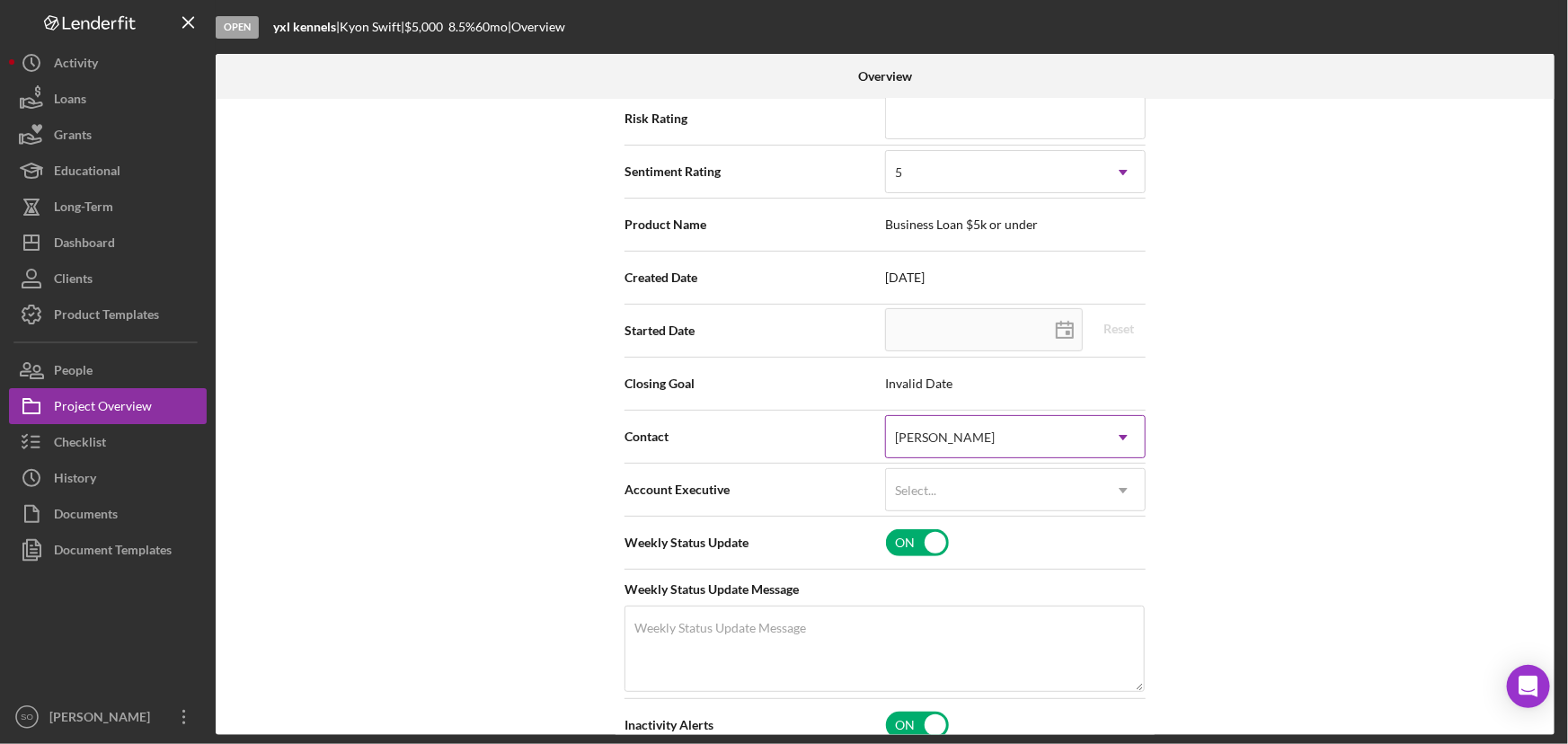
click at [980, 435] on div "[PERSON_NAME]" at bounding box center [945, 437] width 100 height 14
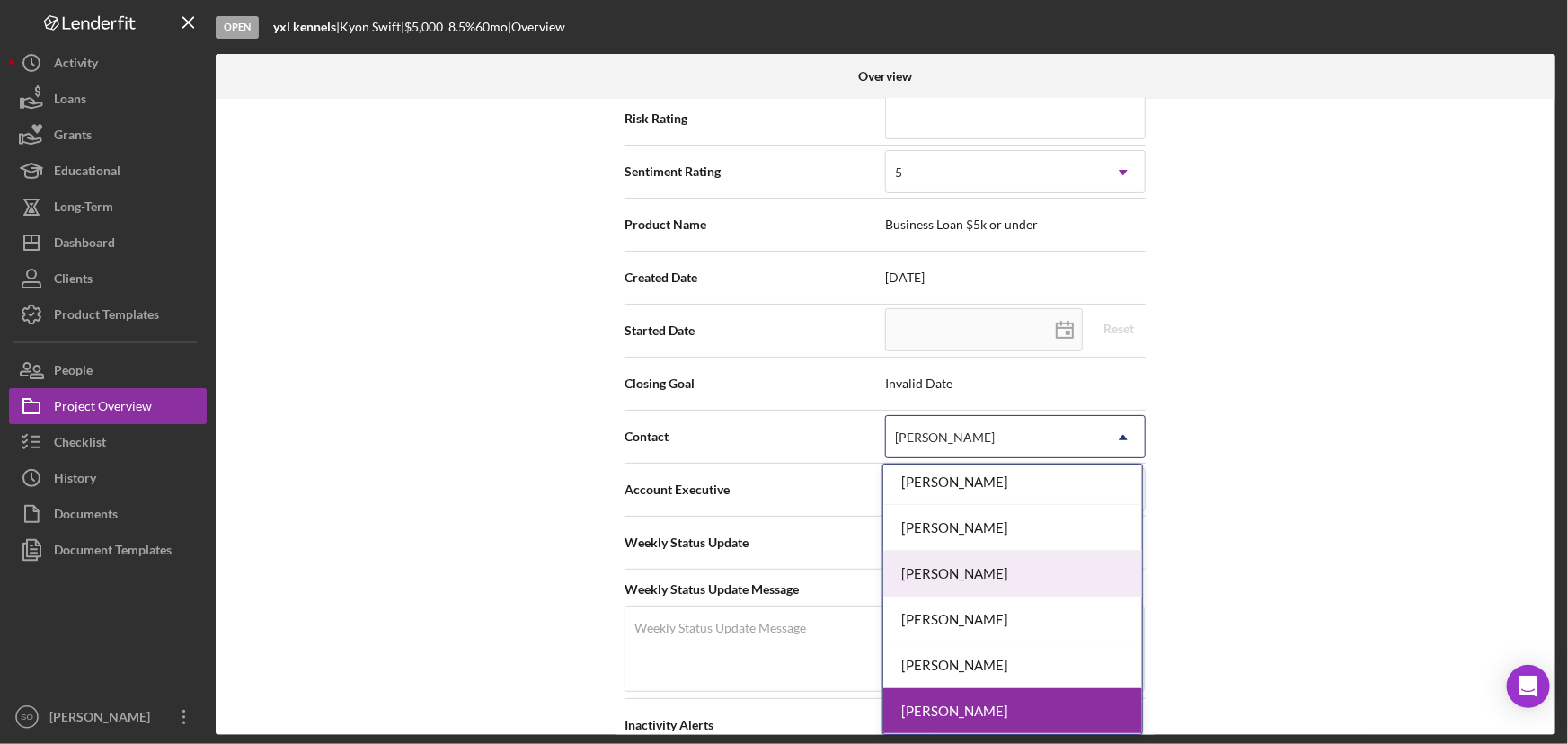
scroll to position [489, 0]
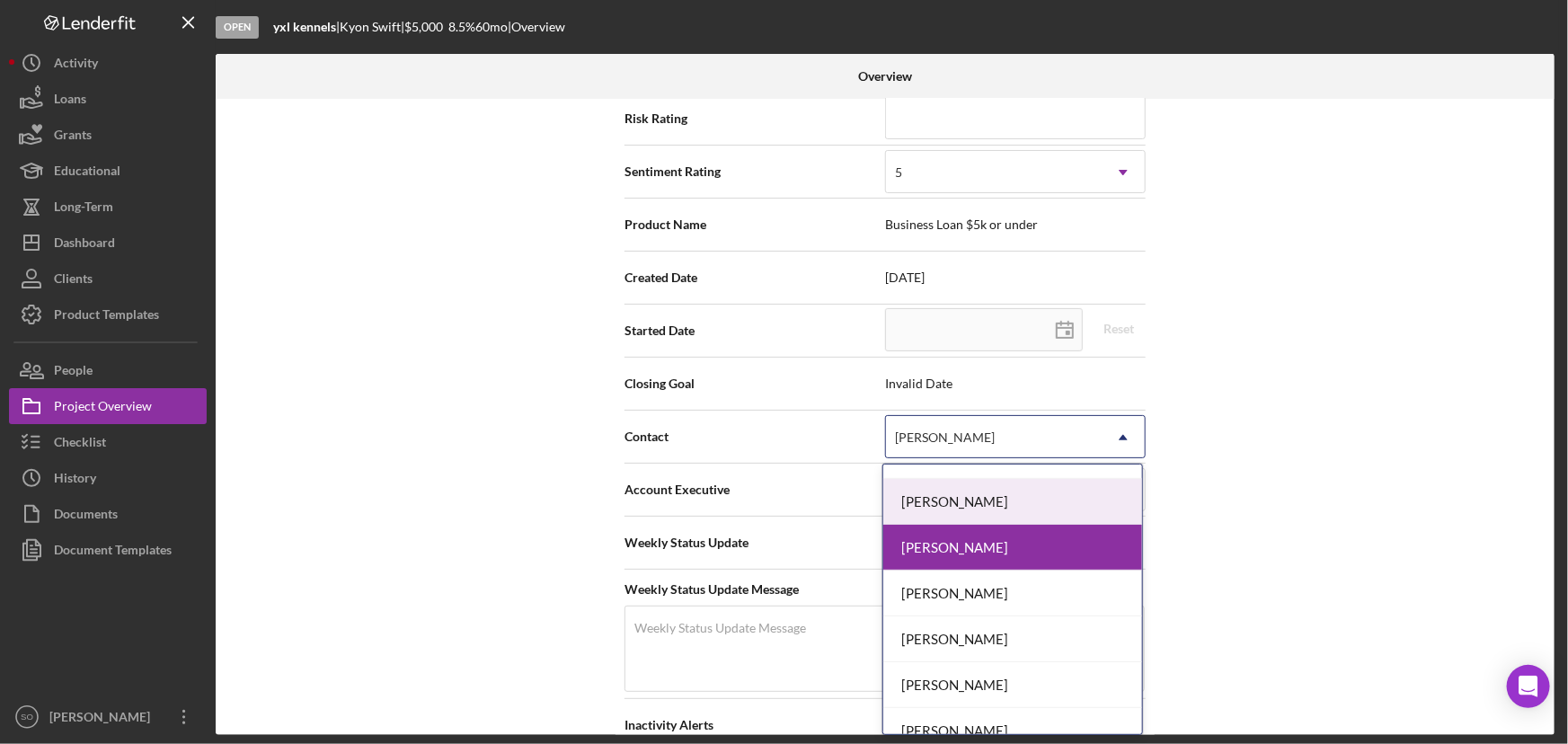
click at [975, 508] on div "[PERSON_NAME]" at bounding box center [1013, 501] width 259 height 46
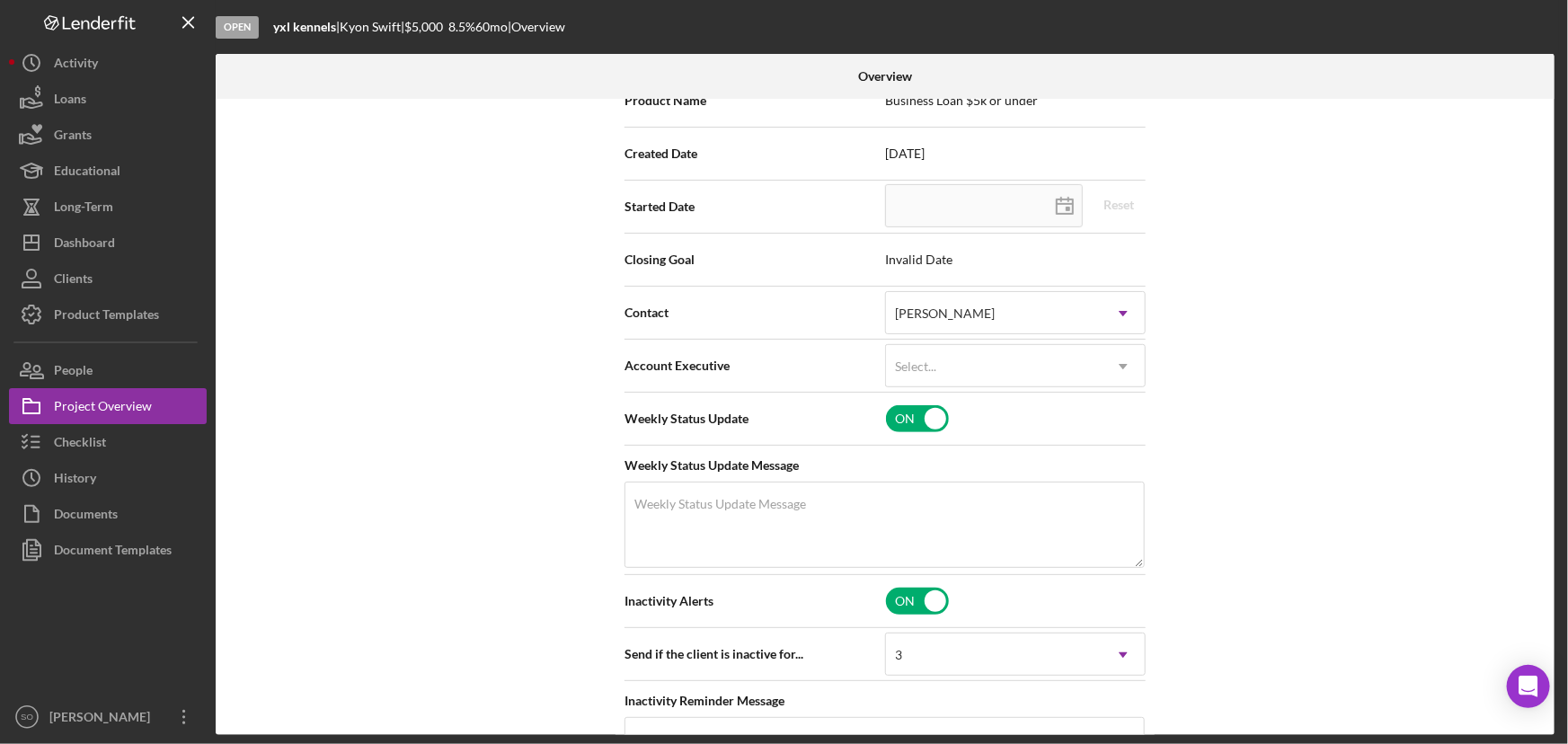
scroll to position [0, 0]
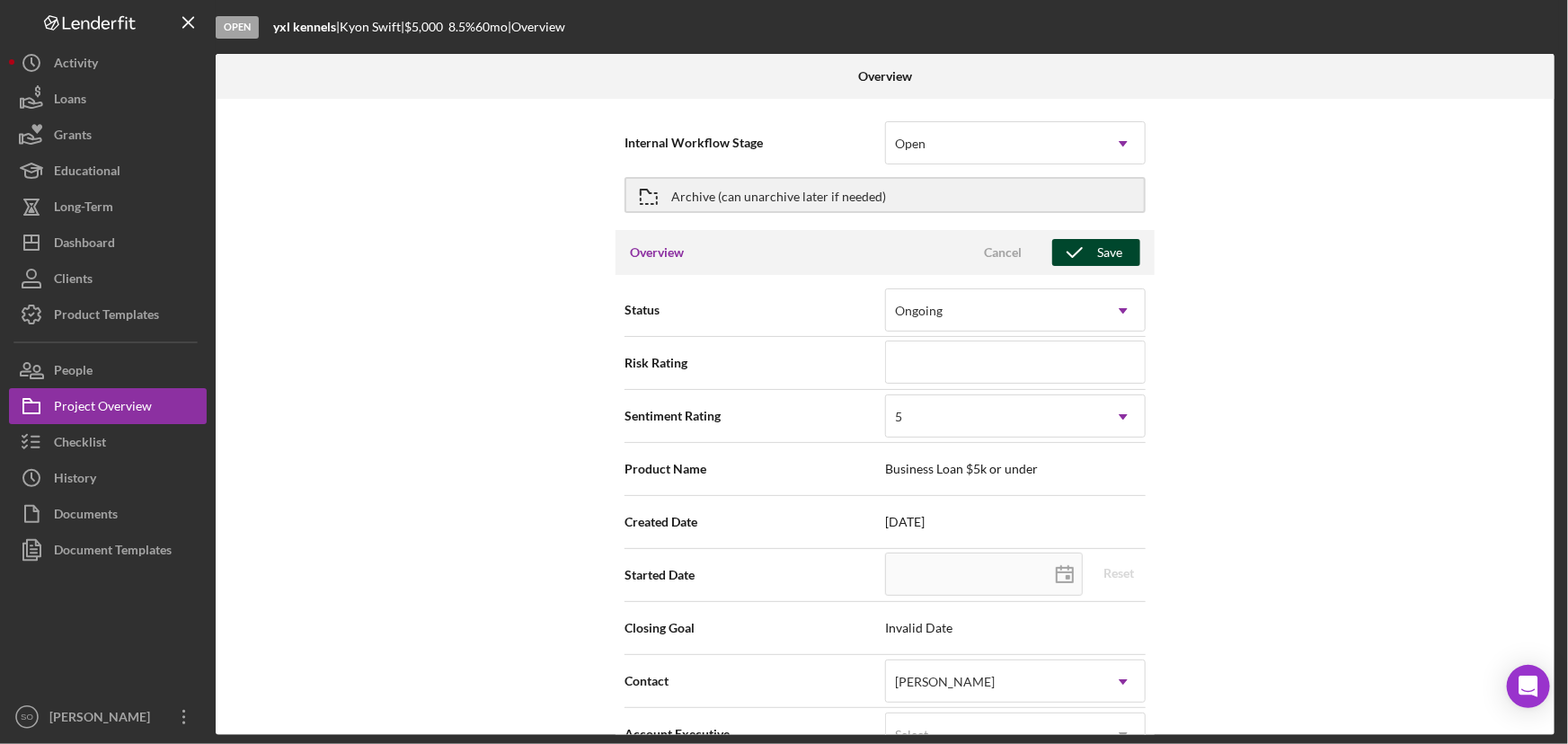
click at [1104, 239] on span "Cancel Save" at bounding box center [1049, 253] width 183 height 27
click at [1071, 261] on icon "button" at bounding box center [1075, 253] width 45 height 45
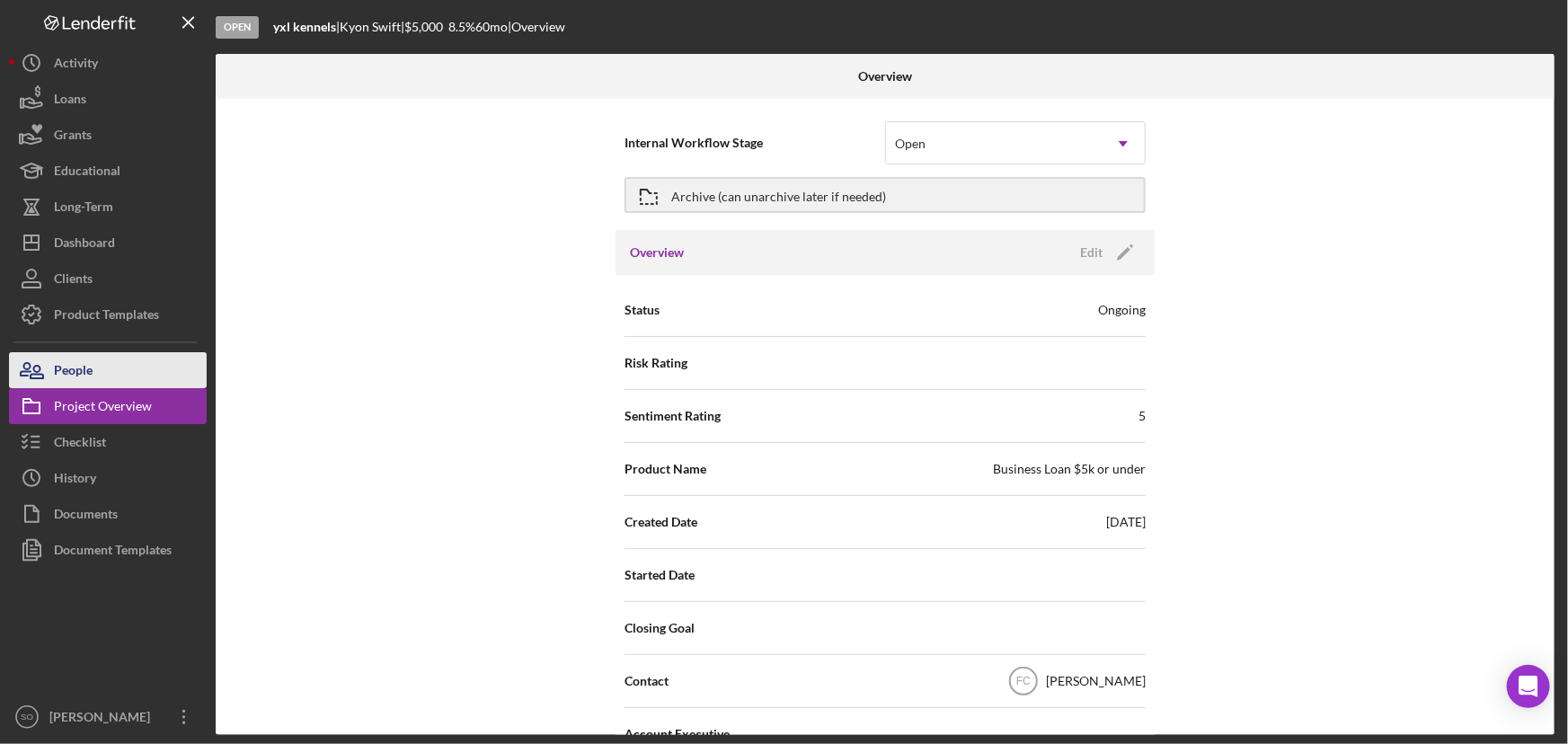
click at [89, 369] on div "People" at bounding box center [73, 372] width 39 height 40
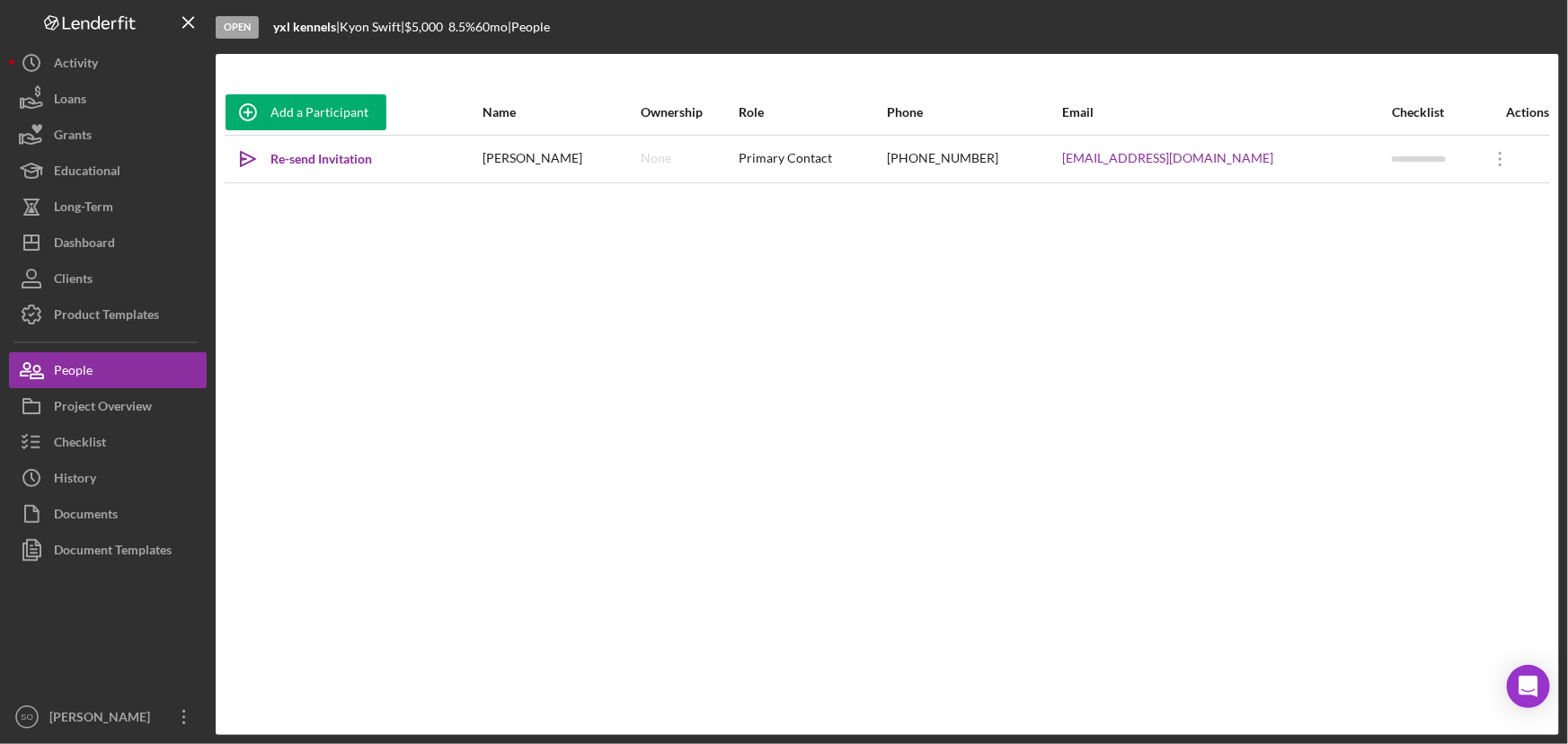
click at [1501, 405] on div "Add a Participant Name Ownership Role Phone Email Checklist Actions Icon/icon-i…" at bounding box center [887, 394] width 1343 height 609
